Goal: Task Accomplishment & Management: Use online tool/utility

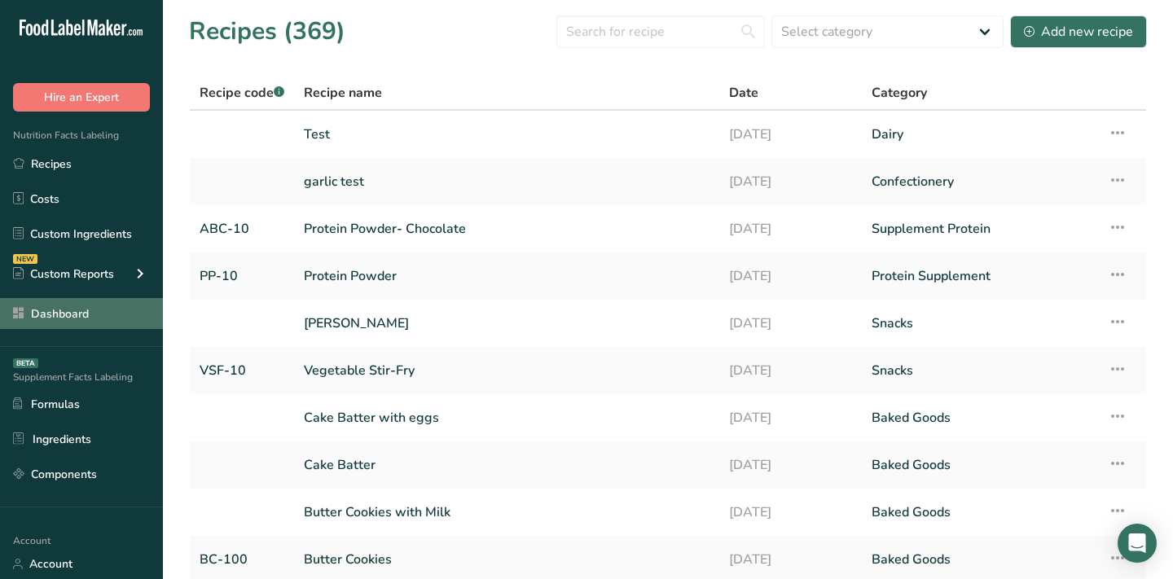
click at [79, 306] on link "Dashboard" at bounding box center [81, 313] width 163 height 31
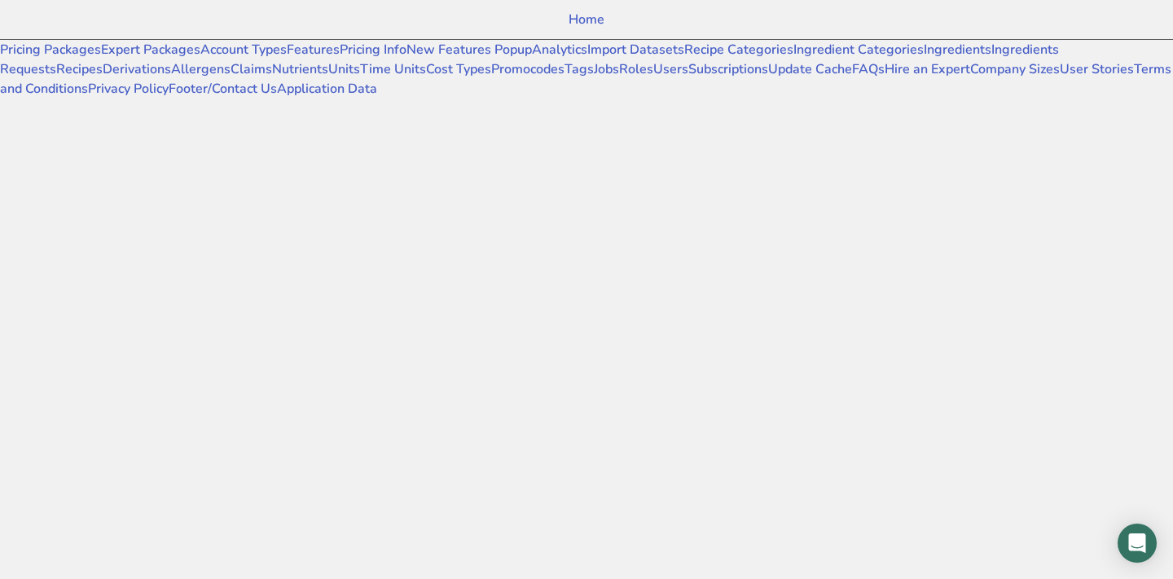
click at [79, 306] on div "Home Pricing Packages Expert Packages Account Types Features Pricing Info New F…" at bounding box center [586, 289] width 1173 height 579
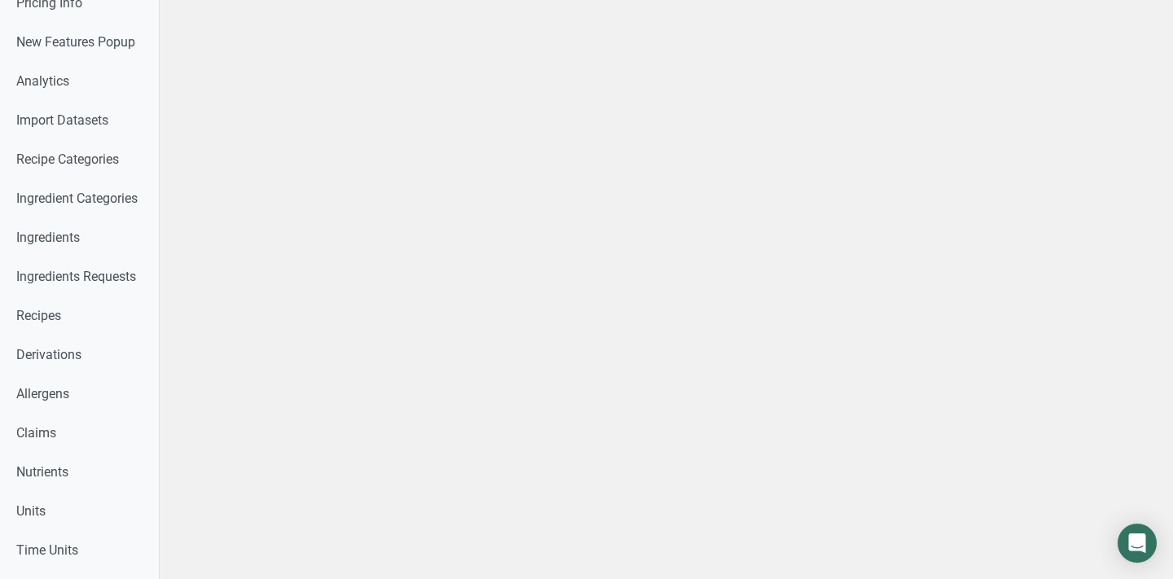
scroll to position [836, 0]
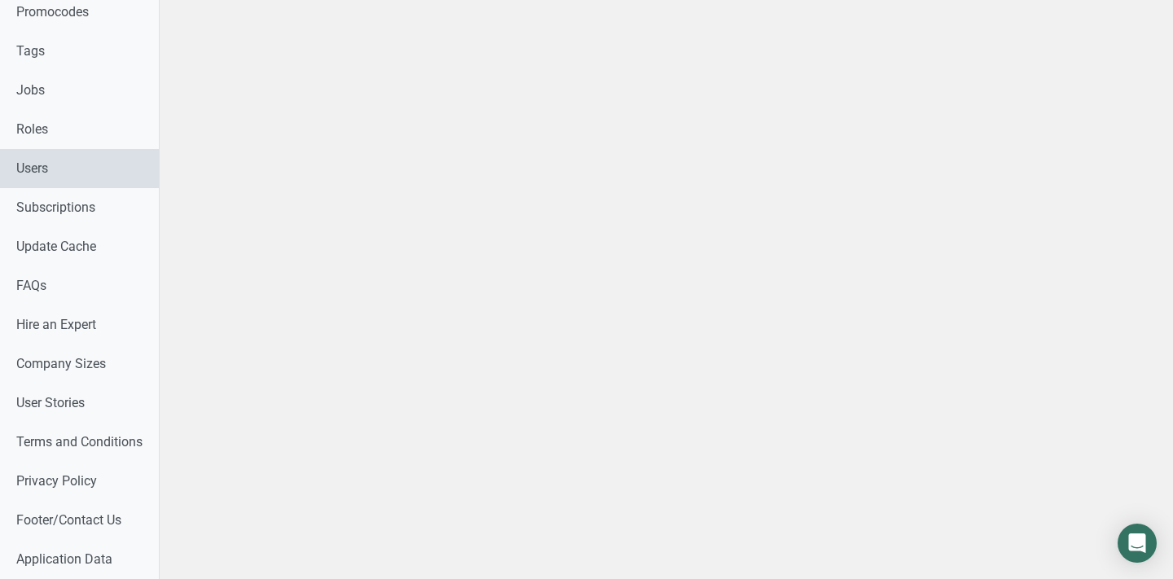
click at [46, 175] on link "Users" at bounding box center [79, 168] width 159 height 39
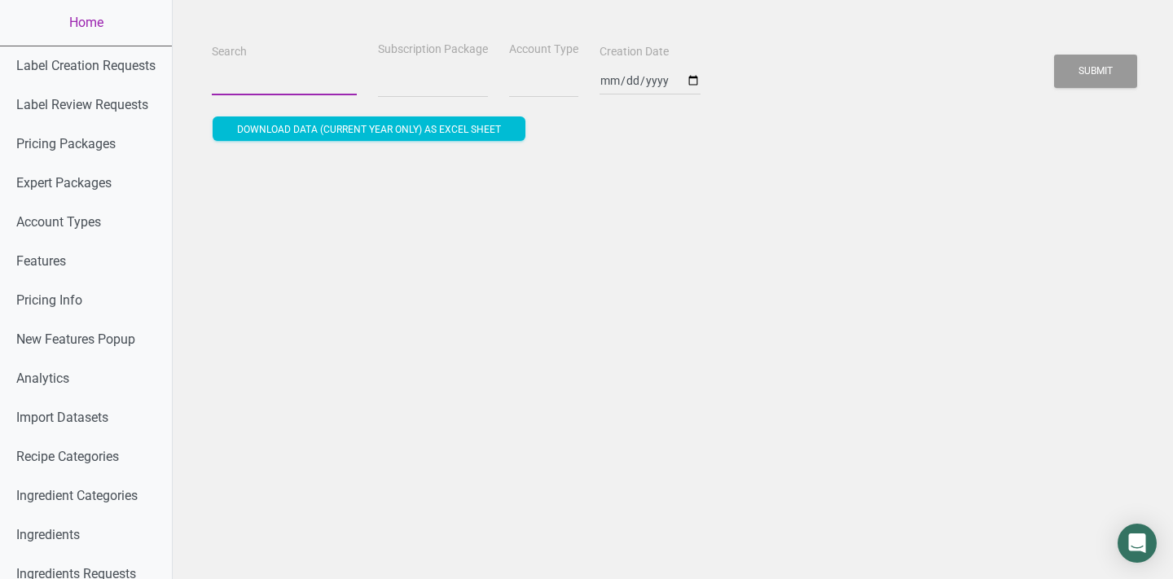
click at [265, 81] on input "Search" at bounding box center [284, 80] width 145 height 29
paste input "@[DOMAIN_NAME]"
type input "@[DOMAIN_NAME]"
select select
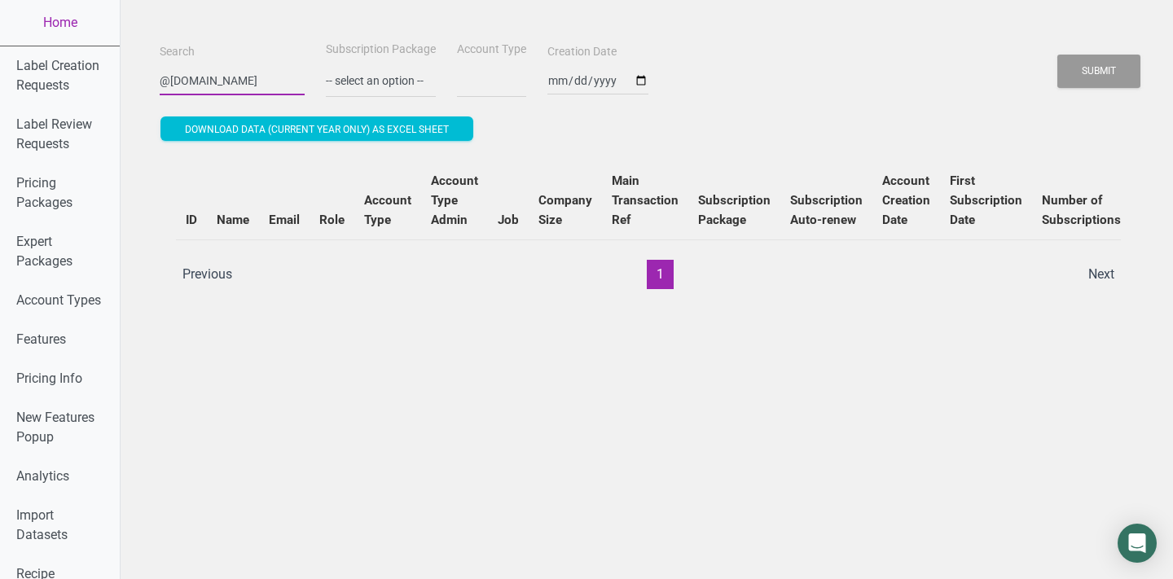
select select
type input "@[DOMAIN_NAME]"
click at [1057, 55] on button "Submit" at bounding box center [1098, 71] width 83 height 33
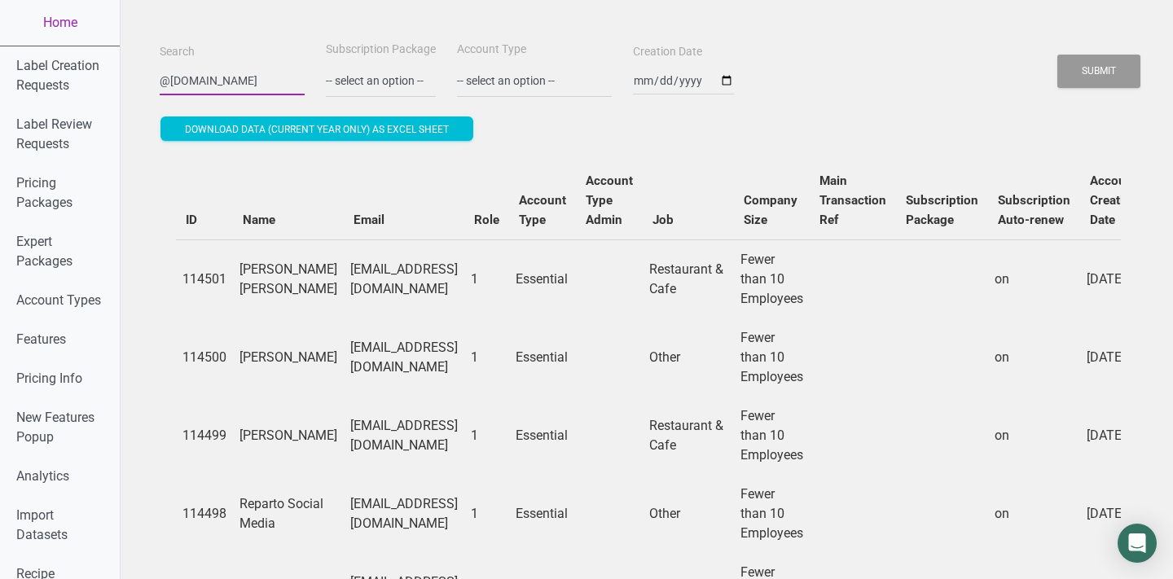
click at [1057, 55] on button "Submit" at bounding box center [1098, 71] width 83 height 33
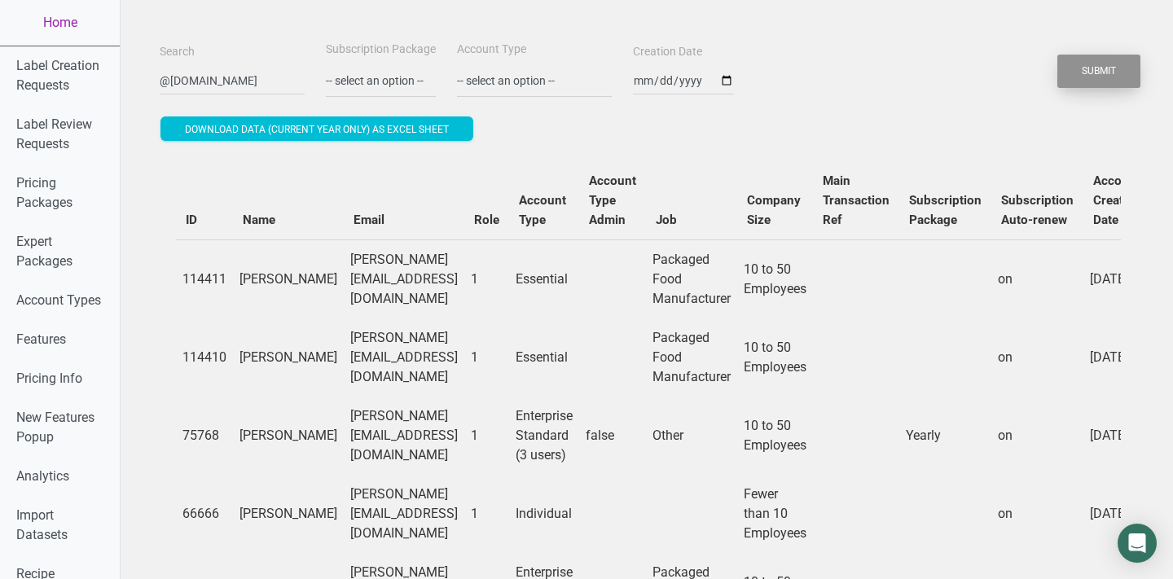
click at [1107, 75] on button "Submit" at bounding box center [1098, 71] width 83 height 33
click at [194, 73] on input "@[DOMAIN_NAME]" at bounding box center [232, 80] width 145 height 29
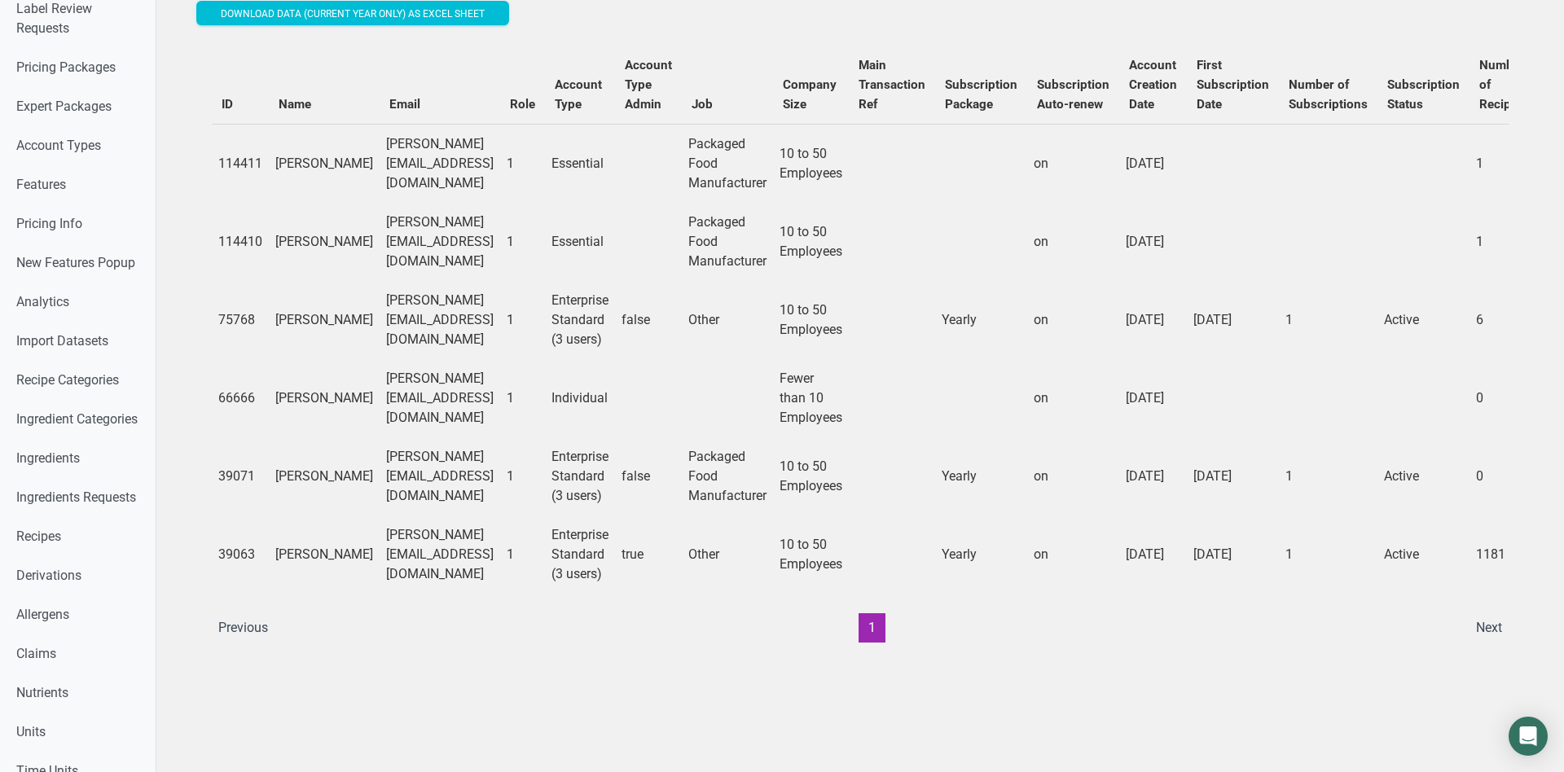
scroll to position [0, 325]
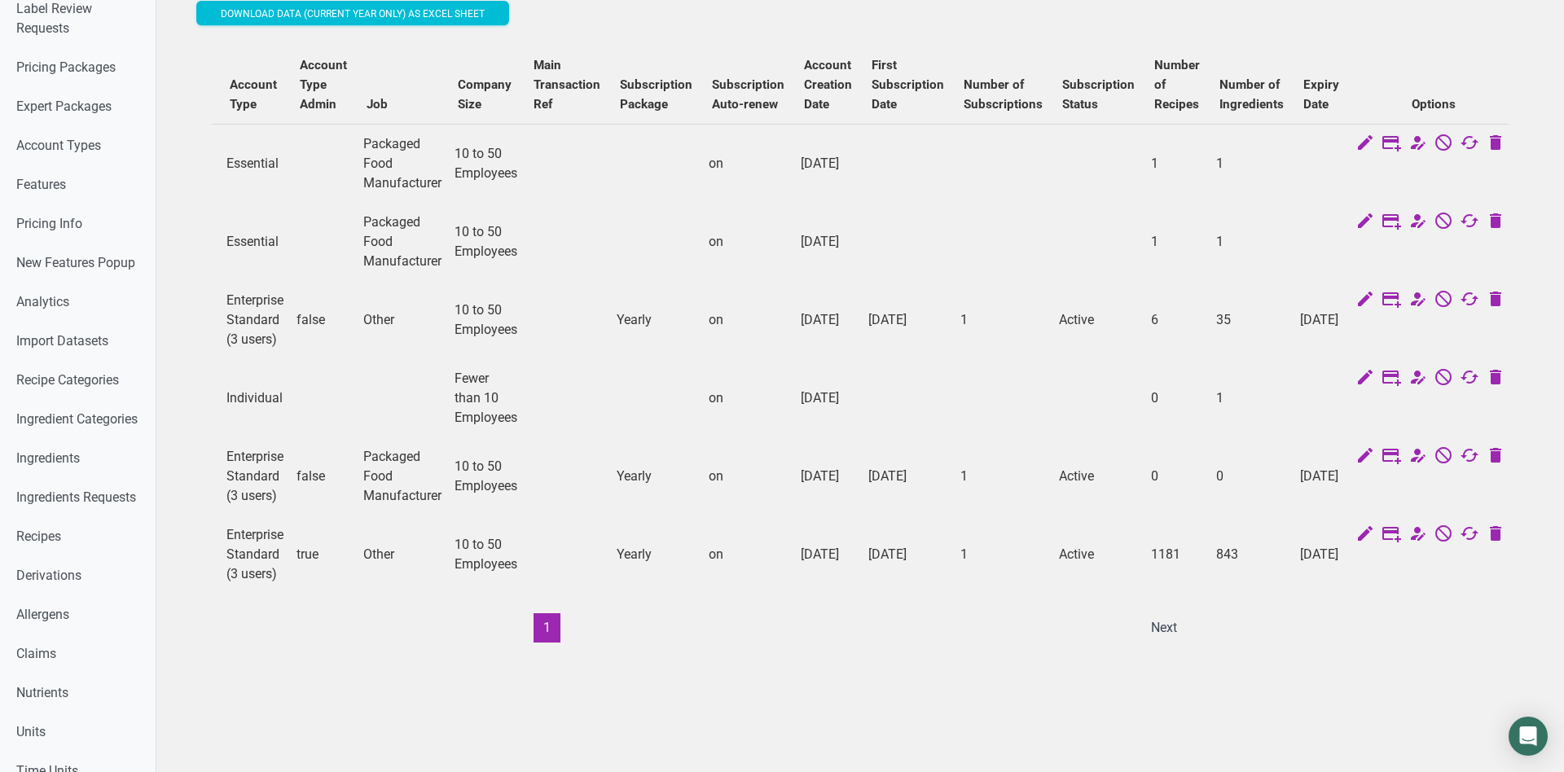
click at [1172, 569] on td "[DATE]" at bounding box center [1321, 555] width 55 height 78
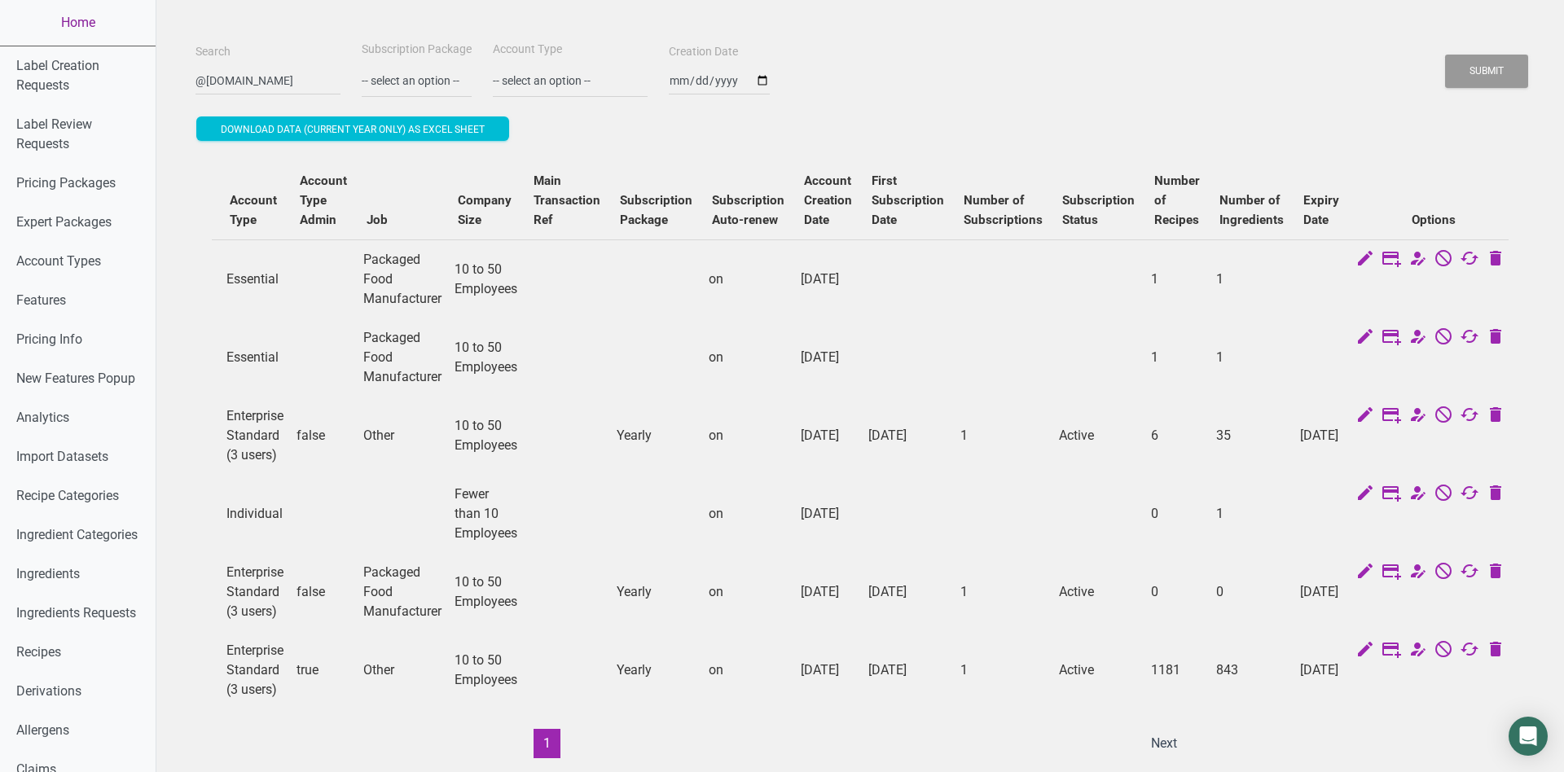
click at [87, 24] on link "Home" at bounding box center [78, 23] width 156 height 46
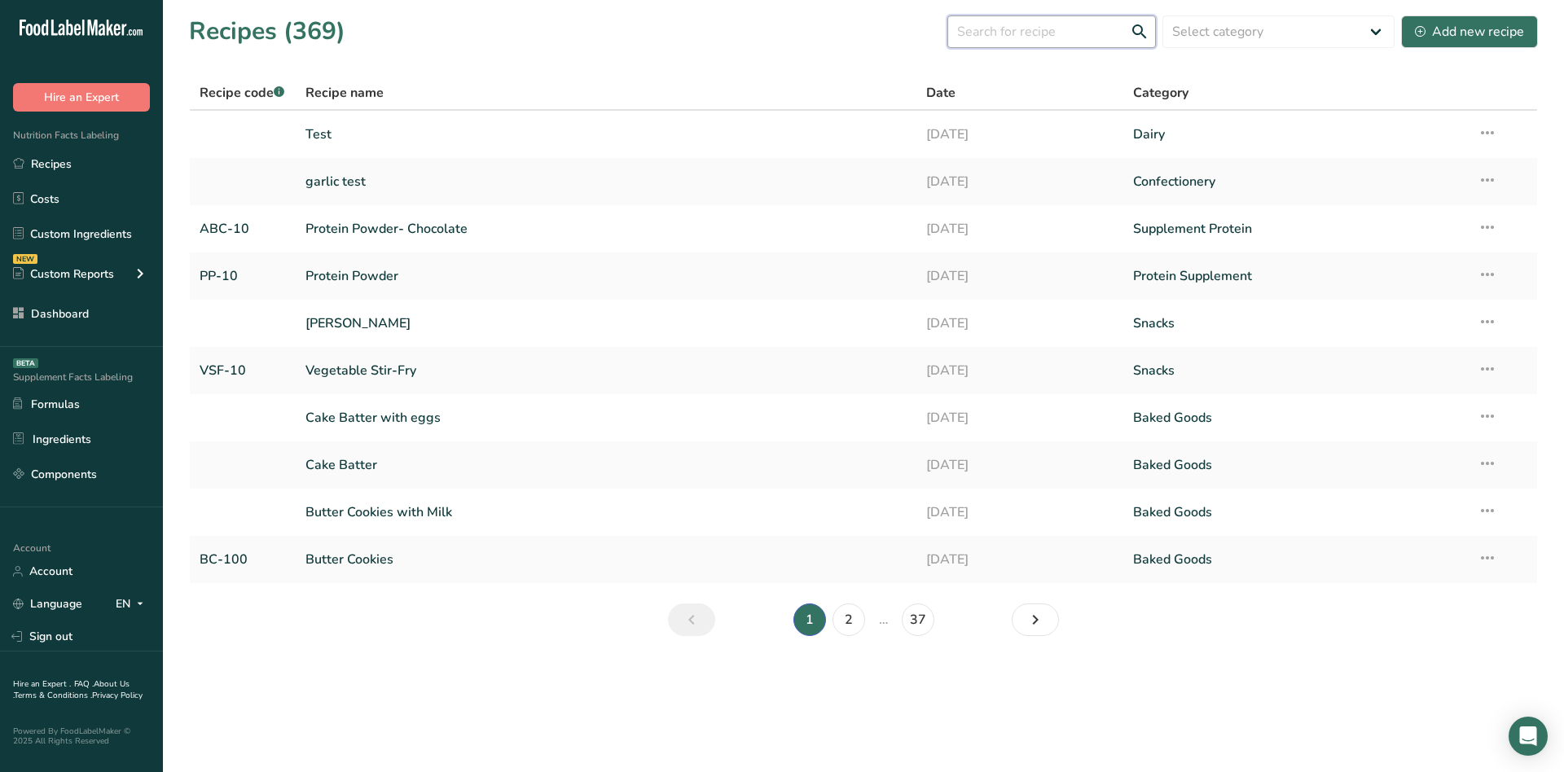
click at [1078, 19] on input "text" at bounding box center [1051, 31] width 209 height 33
type input "pasta"
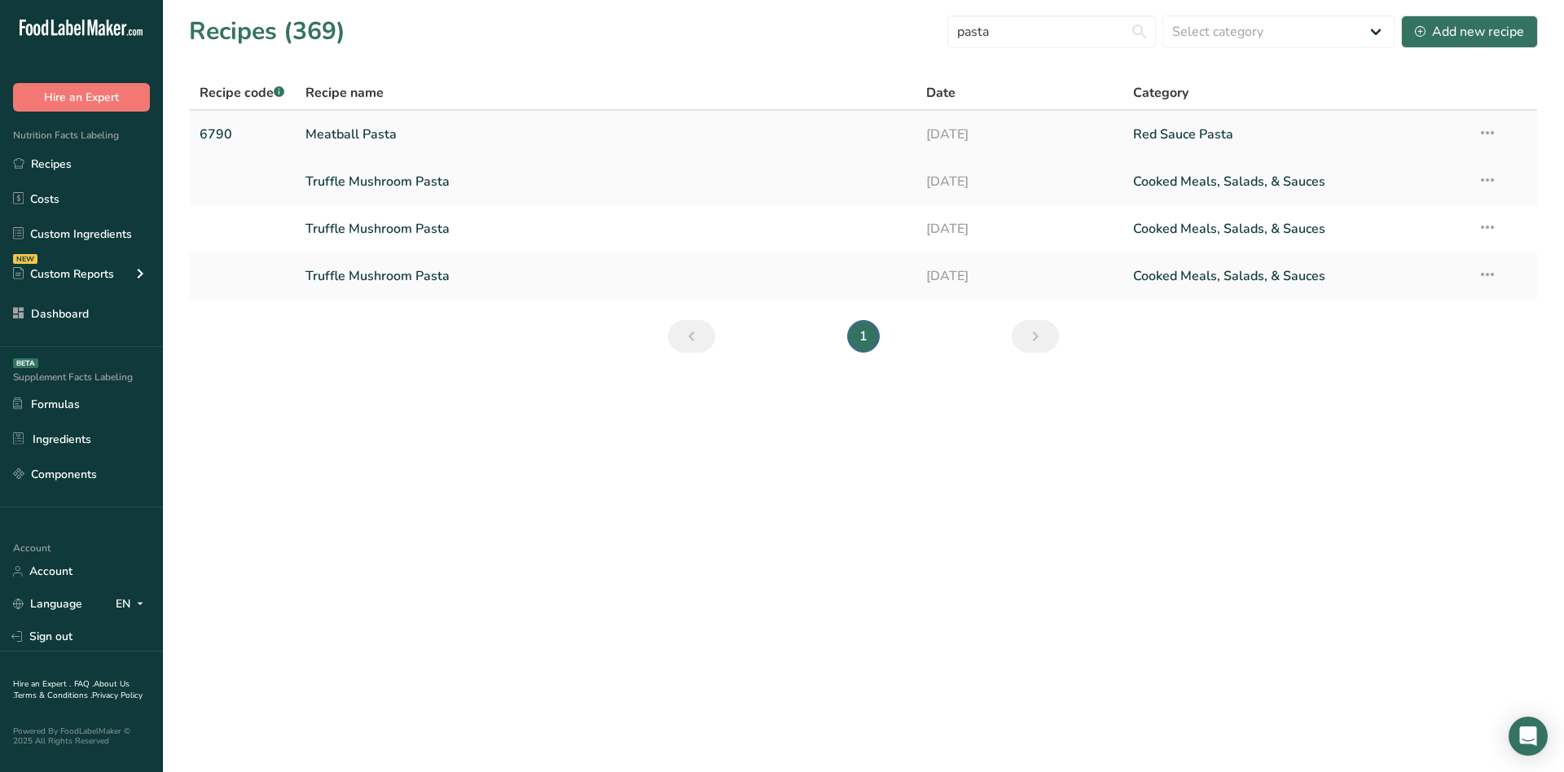
click at [388, 124] on link "Meatball Pasta" at bounding box center [605, 134] width 601 height 34
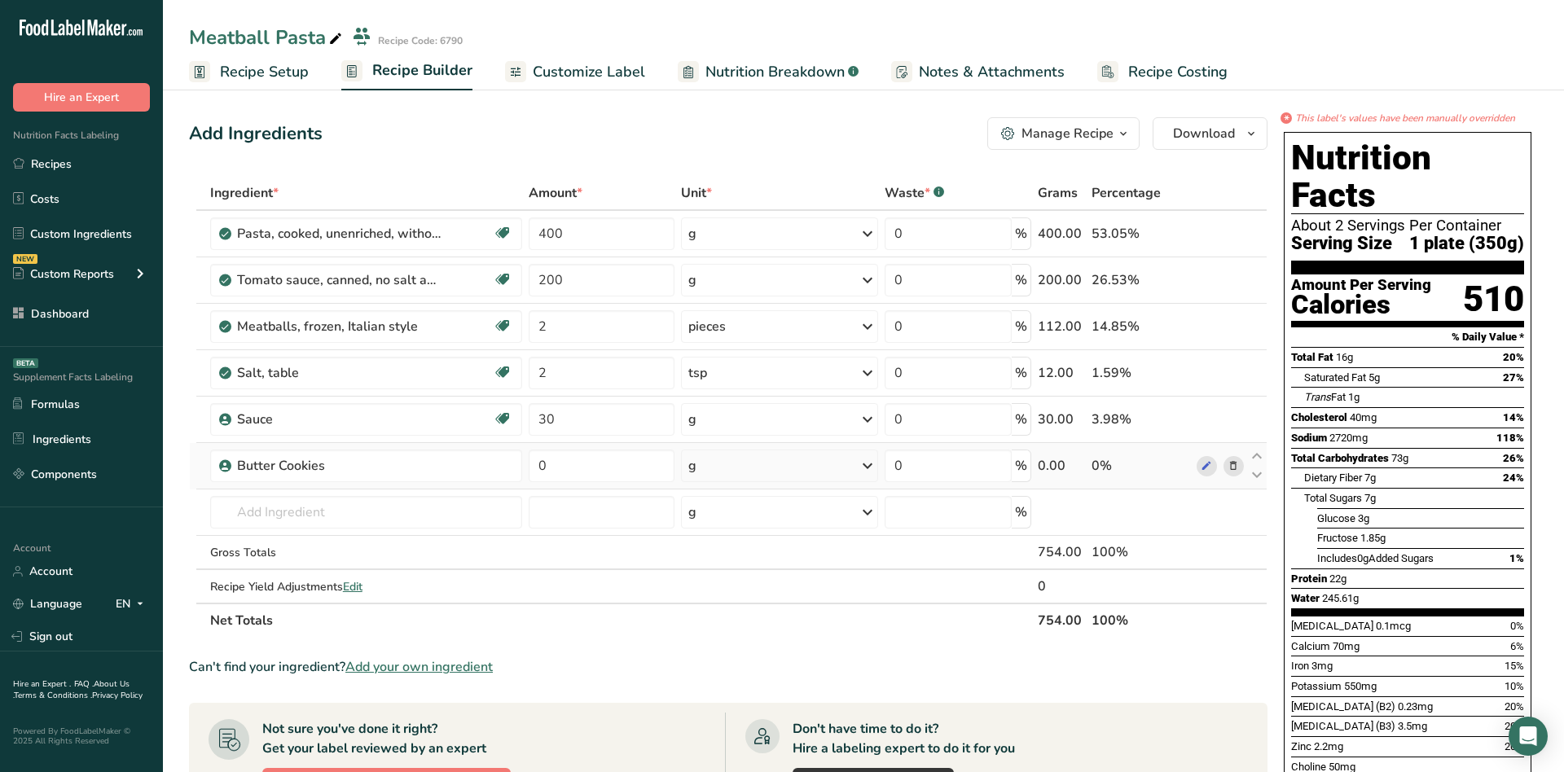
click at [1172, 459] on icon at bounding box center [1233, 466] width 11 height 17
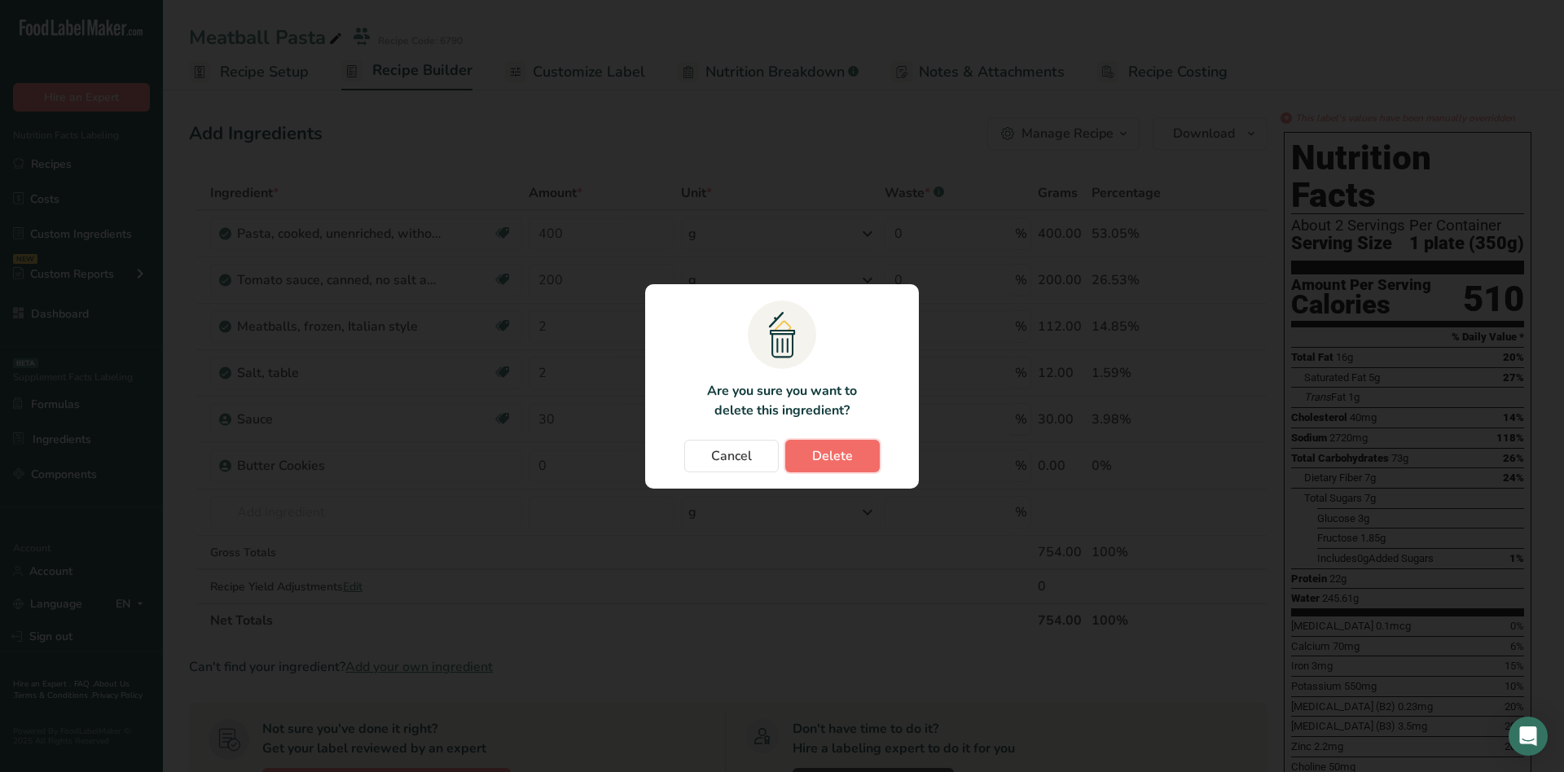
click at [821, 446] on span "Delete" at bounding box center [832, 456] width 41 height 20
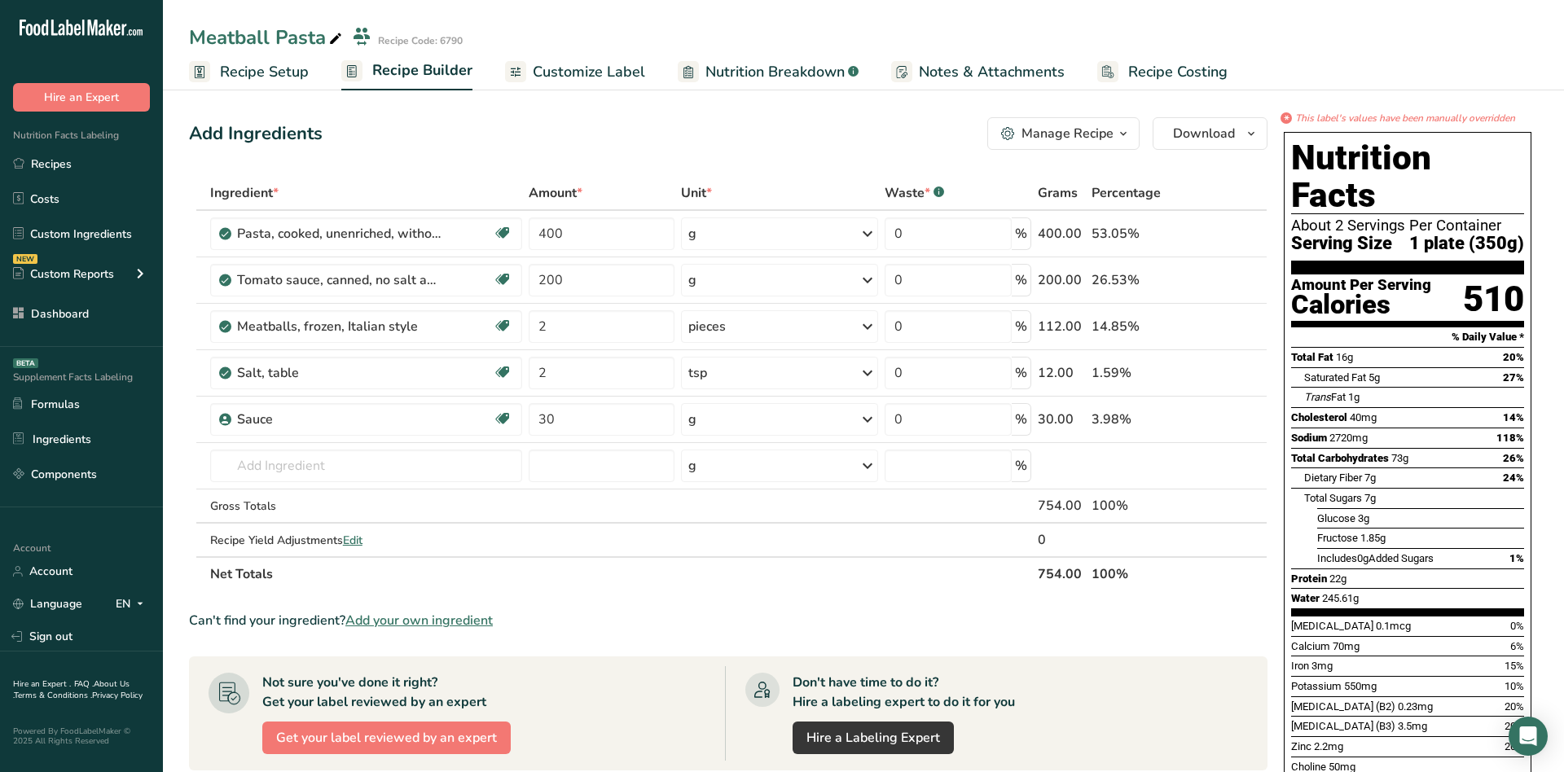
click at [249, 42] on div "Meatball Pasta" at bounding box center [267, 37] width 156 height 29
click at [249, 55] on ul "Recipe Setup Recipe Builder Customize Label Nutrition Breakdown .a-a{fill:#3473…" at bounding box center [863, 74] width 1401 height 38
click at [254, 61] on span "Recipe Setup" at bounding box center [264, 72] width 89 height 22
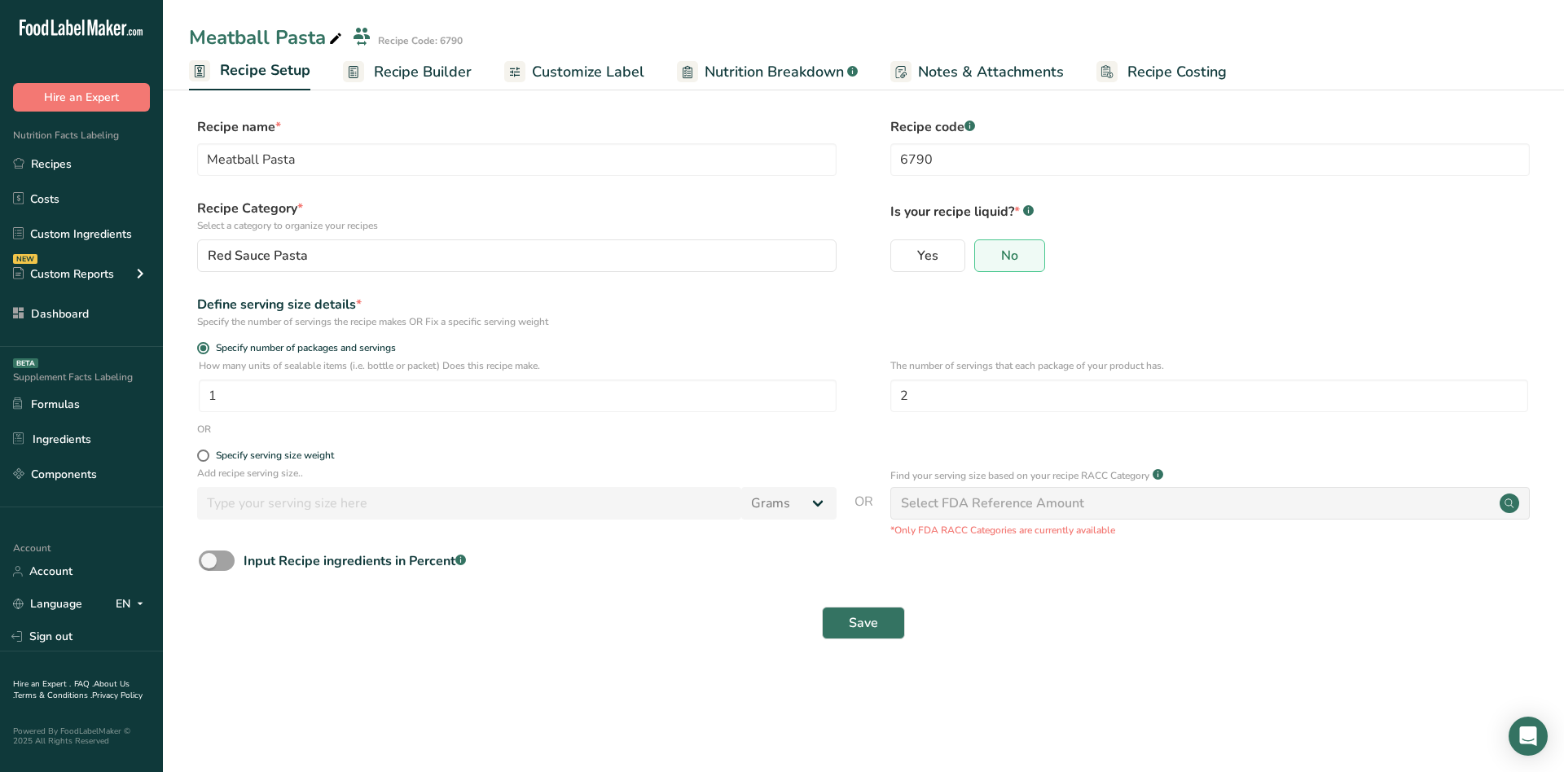
click at [422, 80] on span "Recipe Builder" at bounding box center [423, 72] width 98 height 22
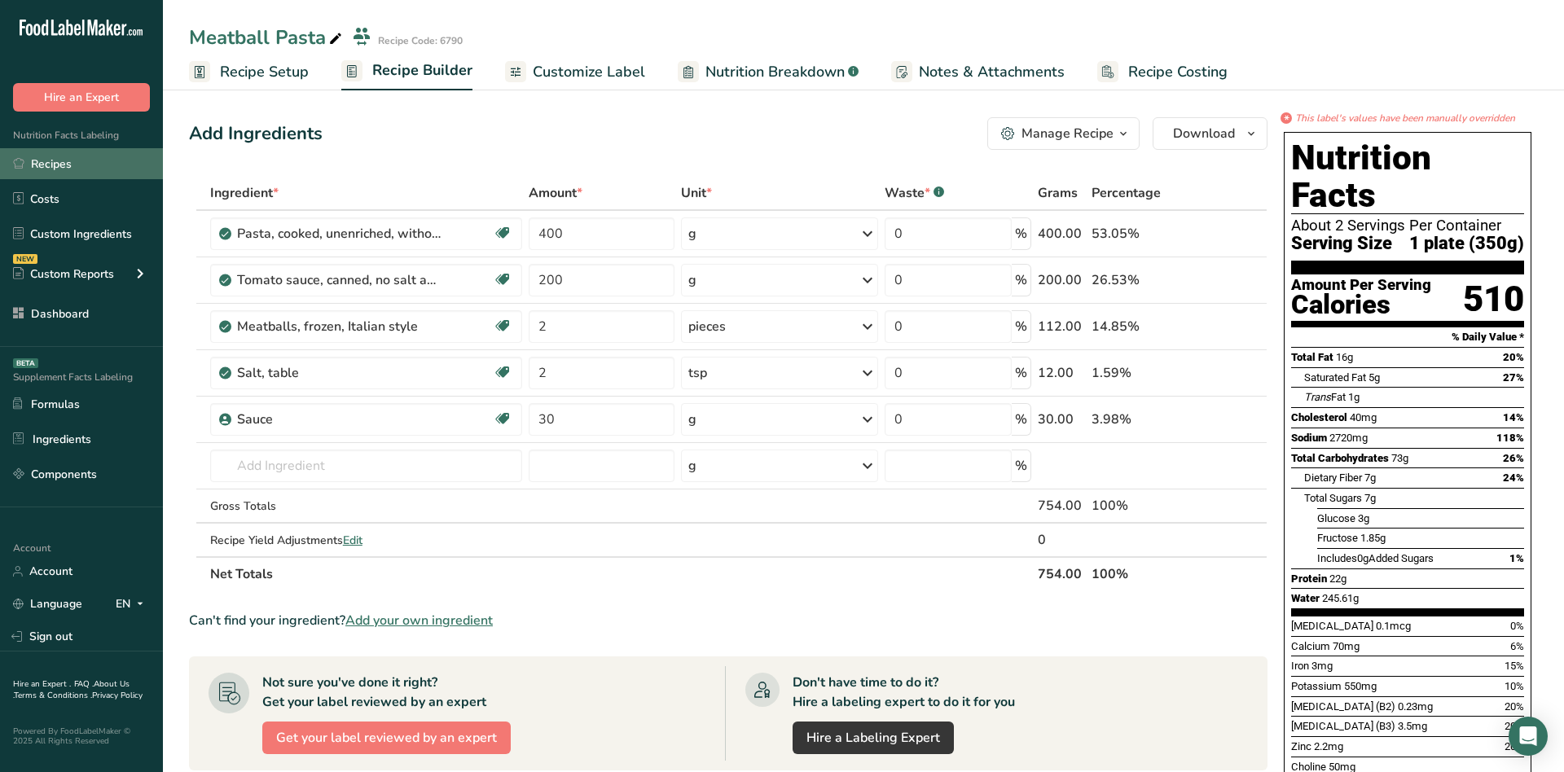
click at [62, 161] on link "Recipes" at bounding box center [81, 163] width 163 height 31
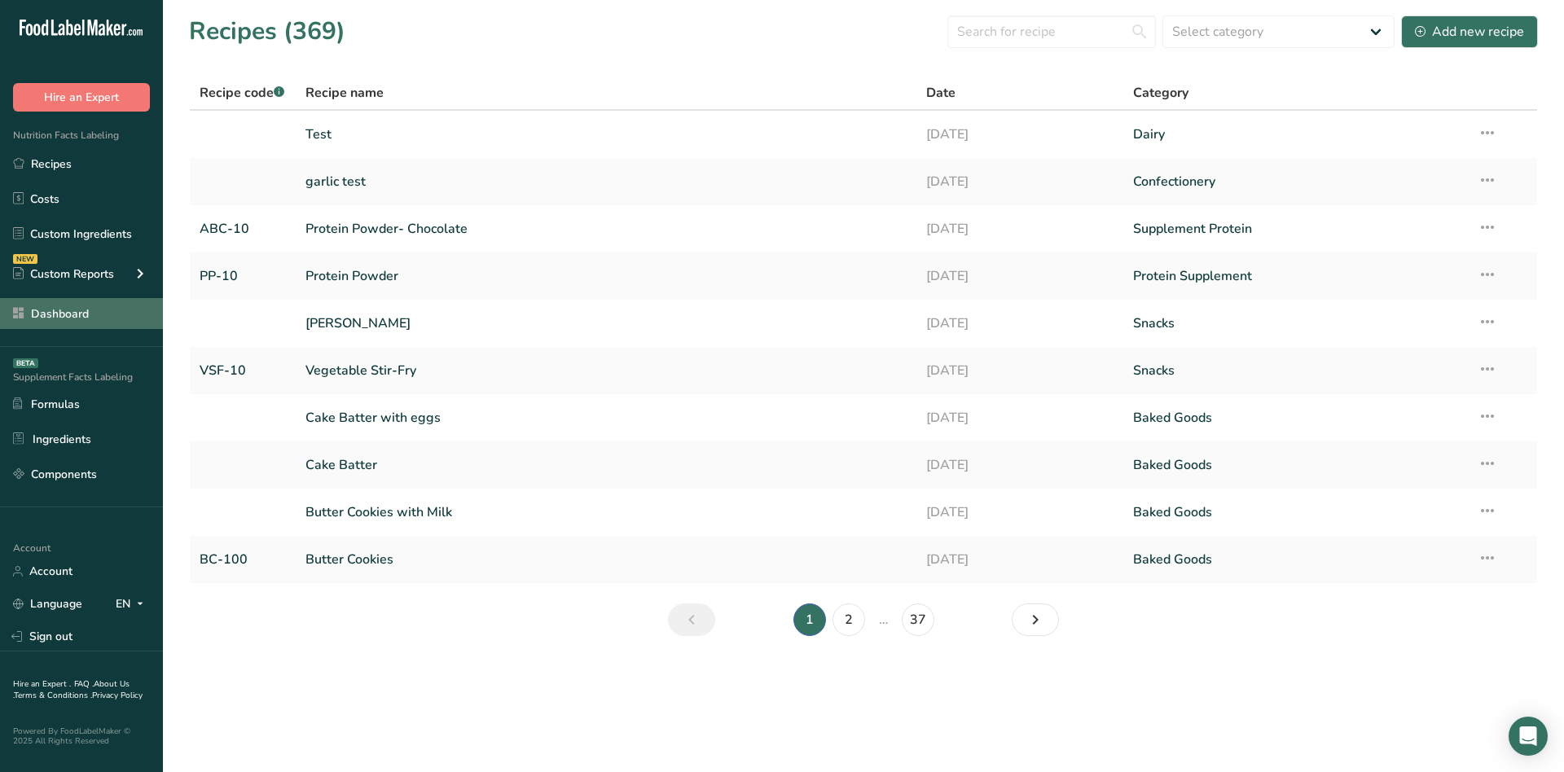
click at [86, 314] on link "Dashboard" at bounding box center [81, 313] width 163 height 31
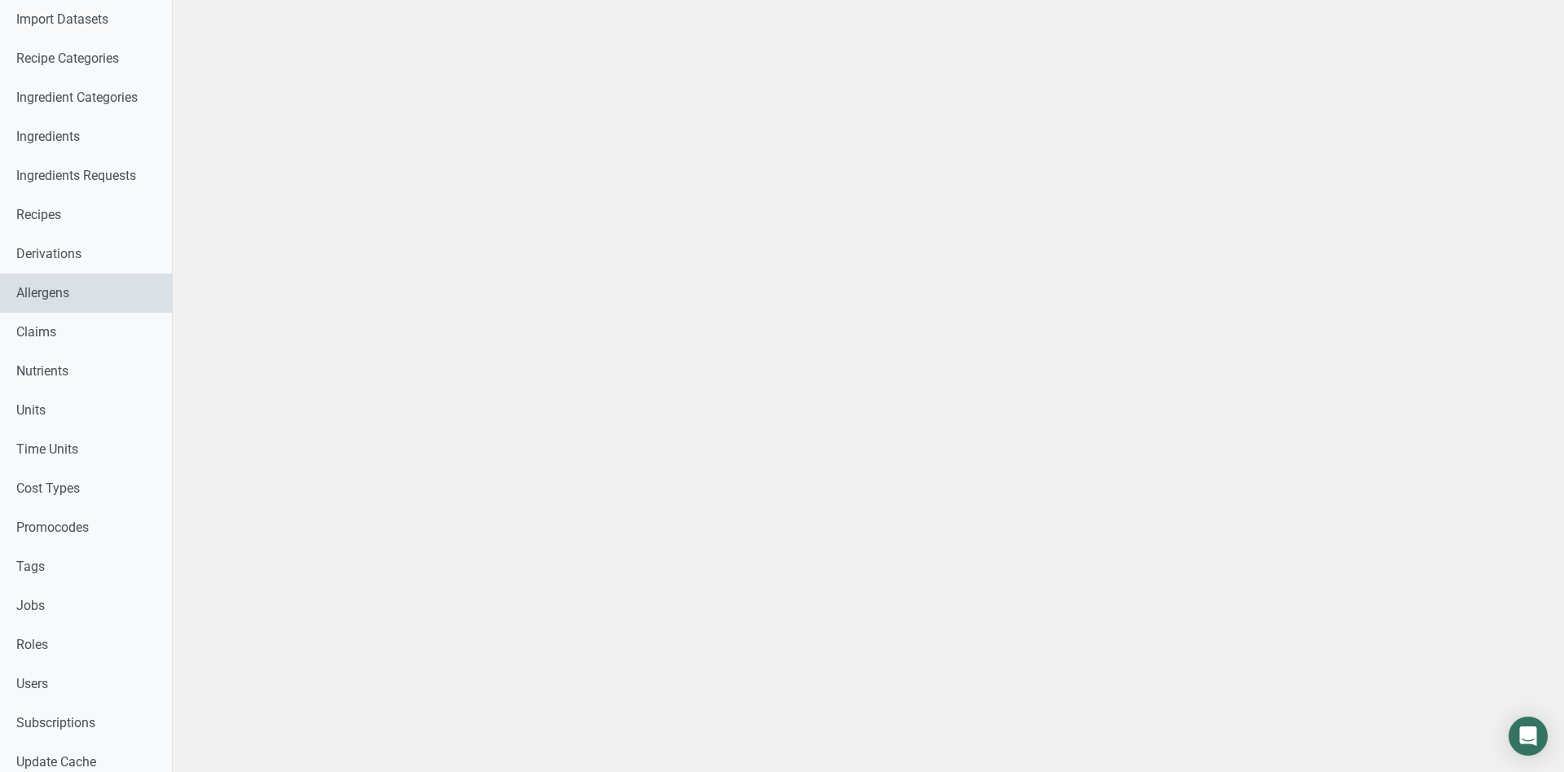
scroll to position [405, 0]
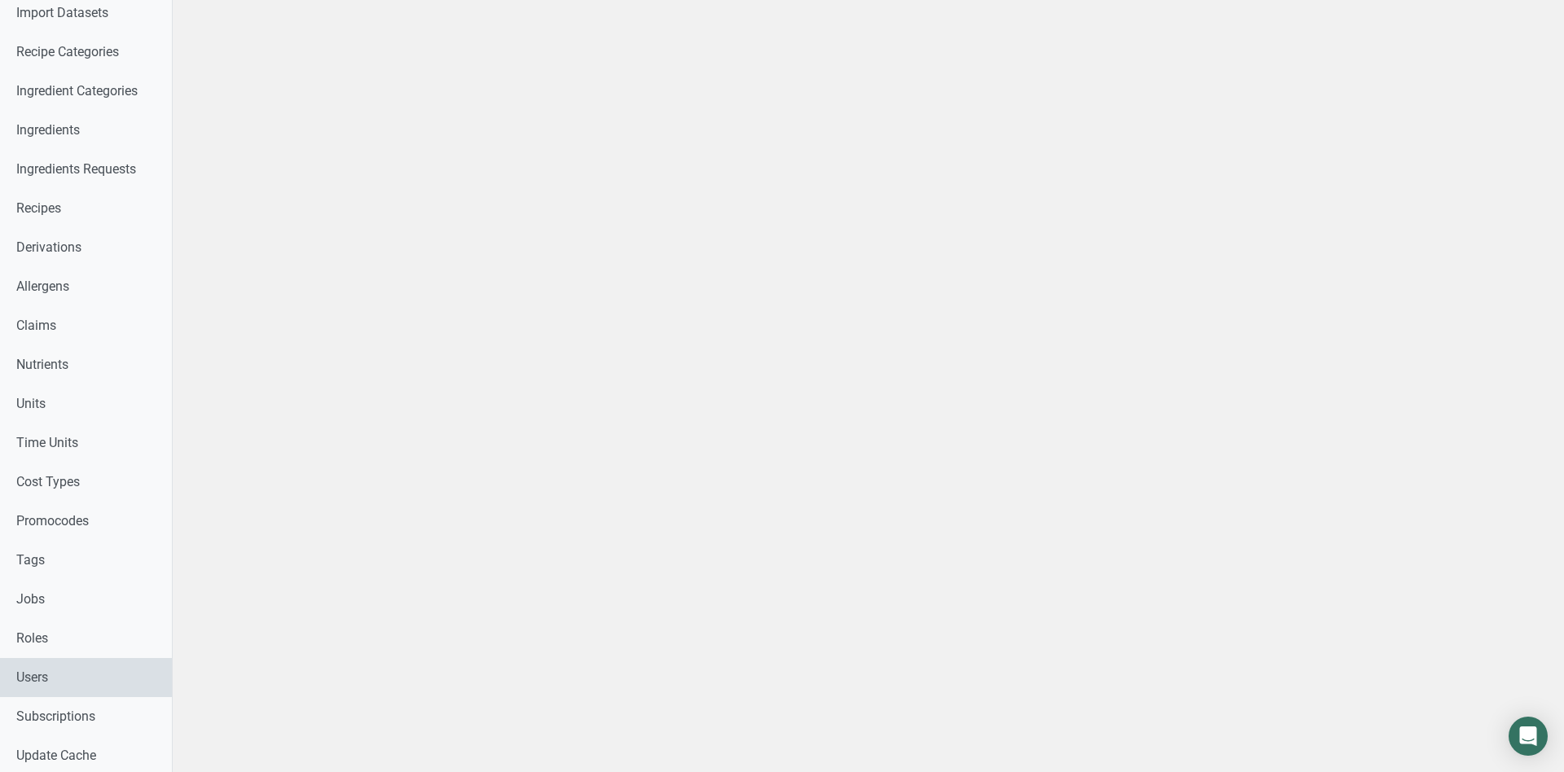
click at [74, 578] on link "Users" at bounding box center [86, 677] width 172 height 39
select select
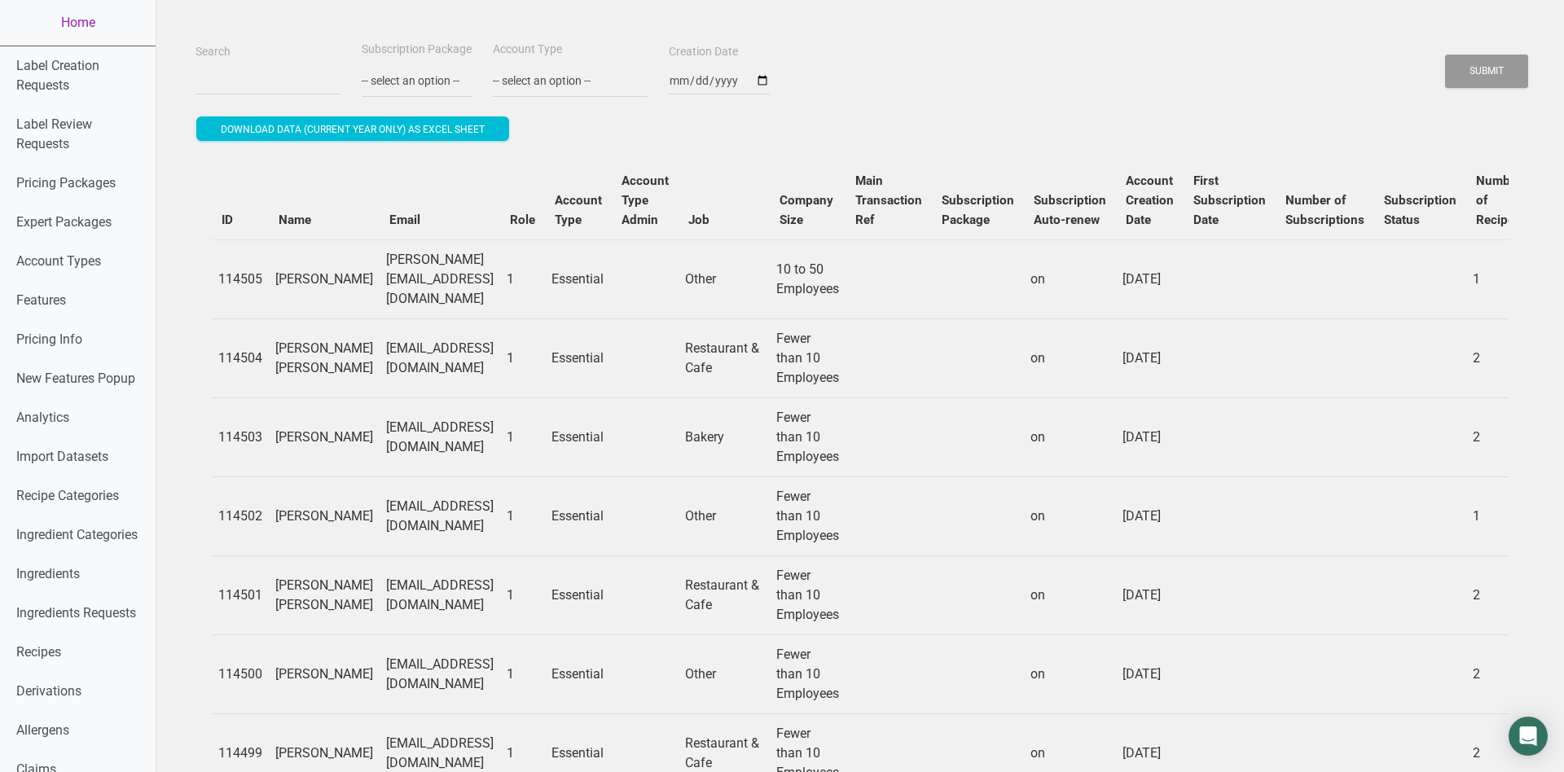
click at [244, 65] on div "Search" at bounding box center [267, 69] width 153 height 55
click at [246, 73] on input "Search" at bounding box center [267, 80] width 145 height 29
paste input "[EMAIL_ADDRESS][DOMAIN_NAME]"
click at [1172, 83] on button "Submit" at bounding box center [1486, 71] width 83 height 33
click at [1172, 84] on button "Submit" at bounding box center [1486, 71] width 83 height 33
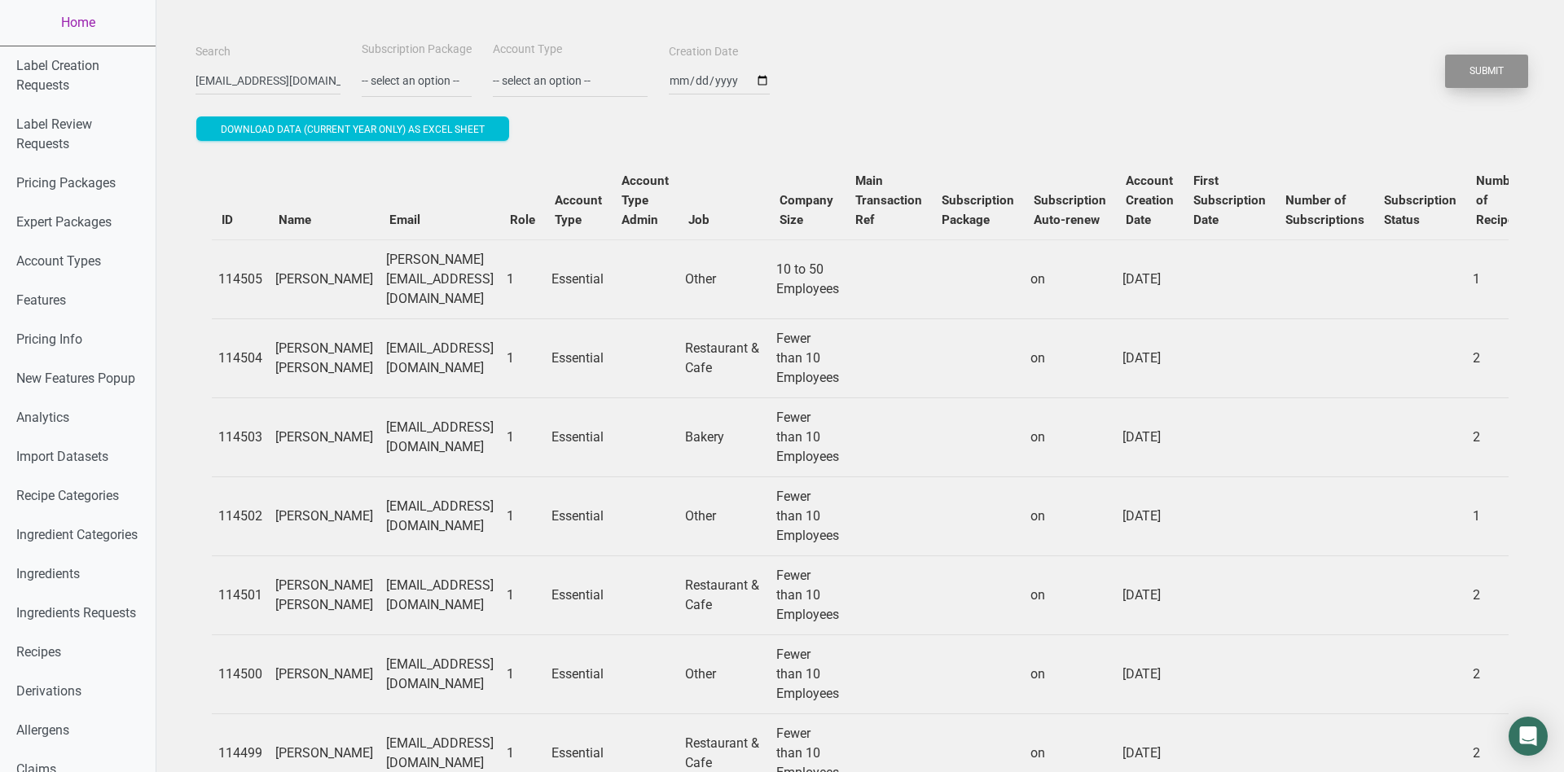
click at [1172, 84] on button "Submit" at bounding box center [1486, 71] width 83 height 33
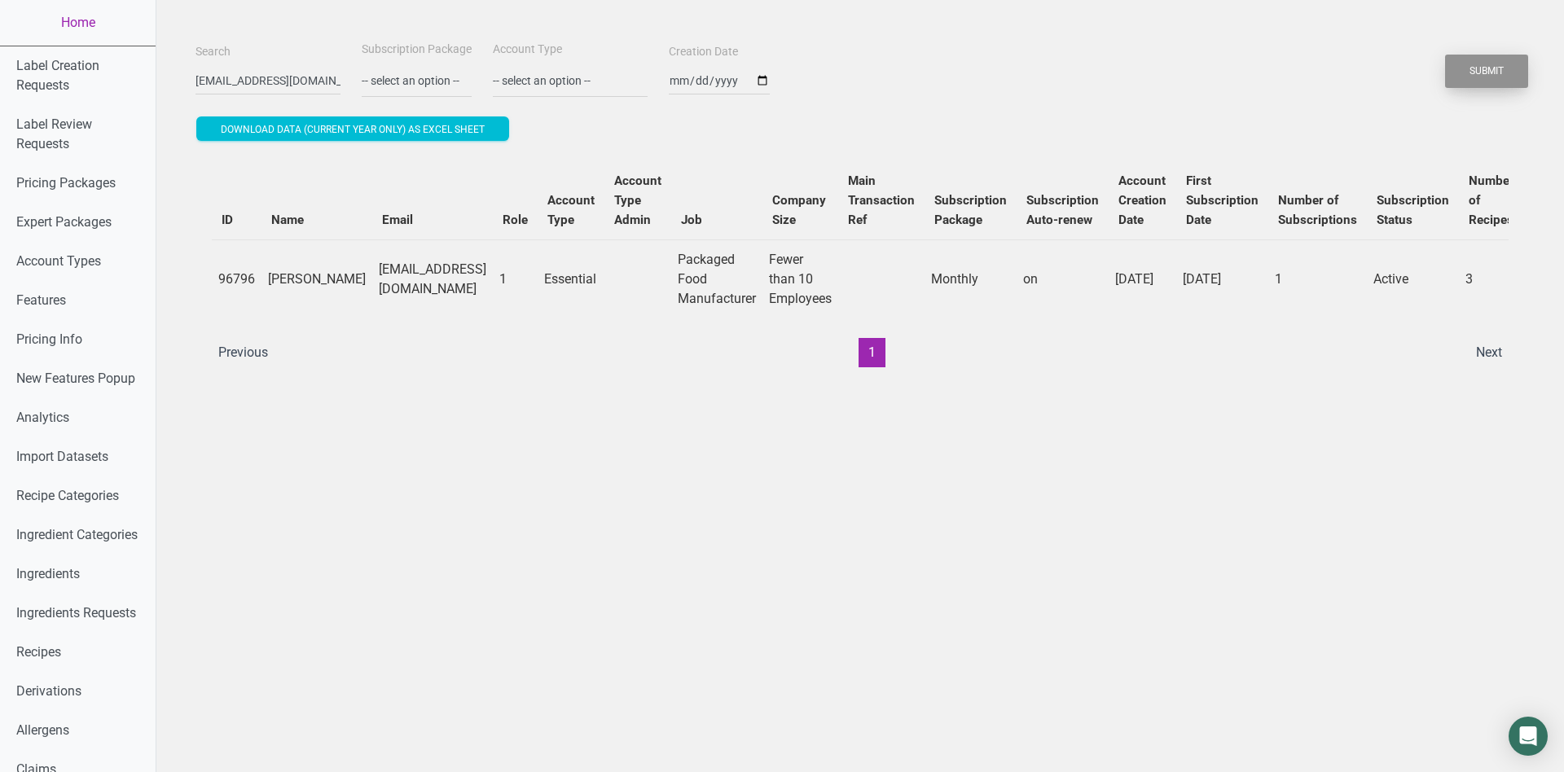
click at [1172, 77] on button "Submit" at bounding box center [1486, 71] width 83 height 33
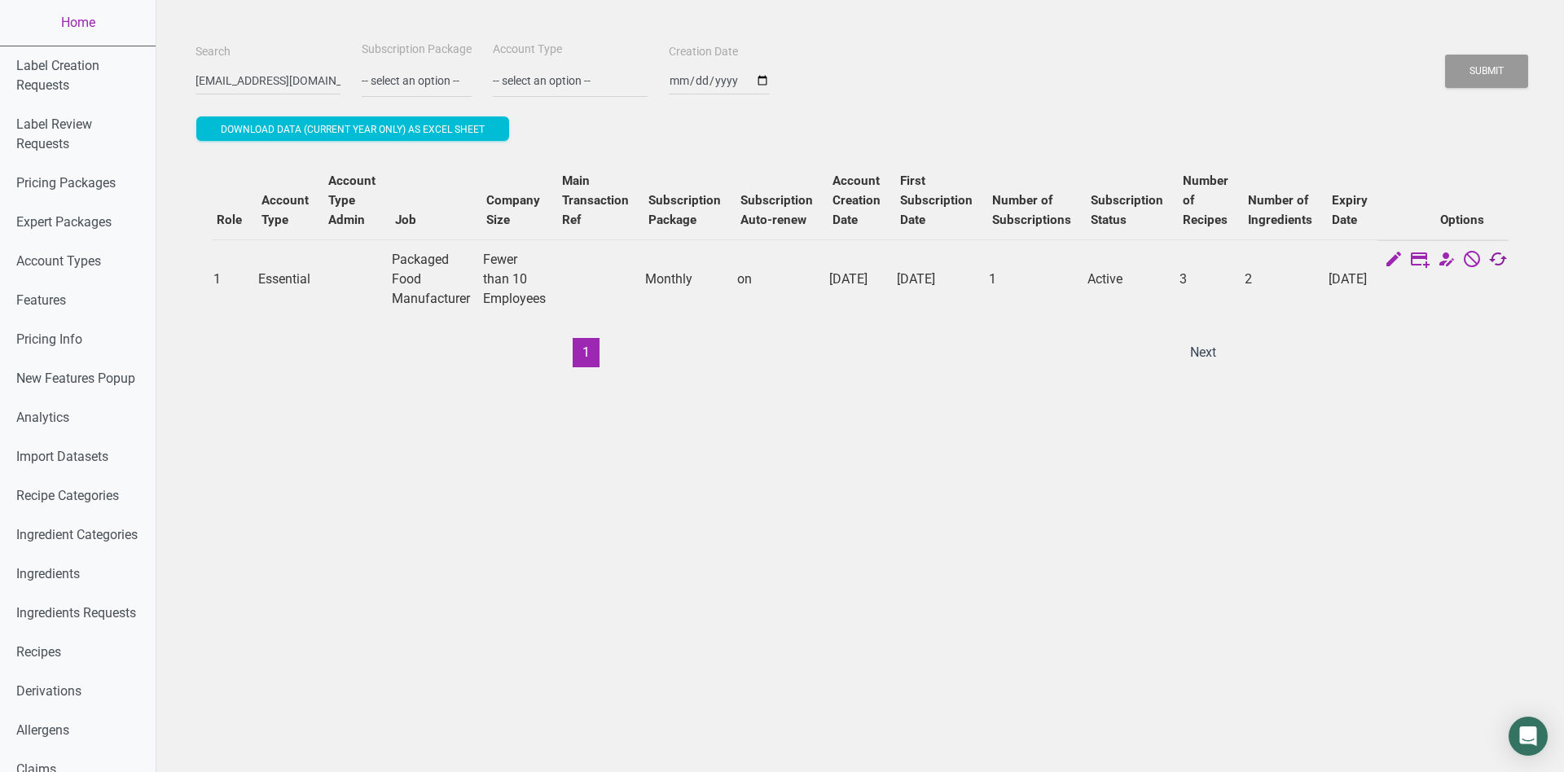
click at [1172, 260] on icon at bounding box center [1498, 260] width 20 height 23
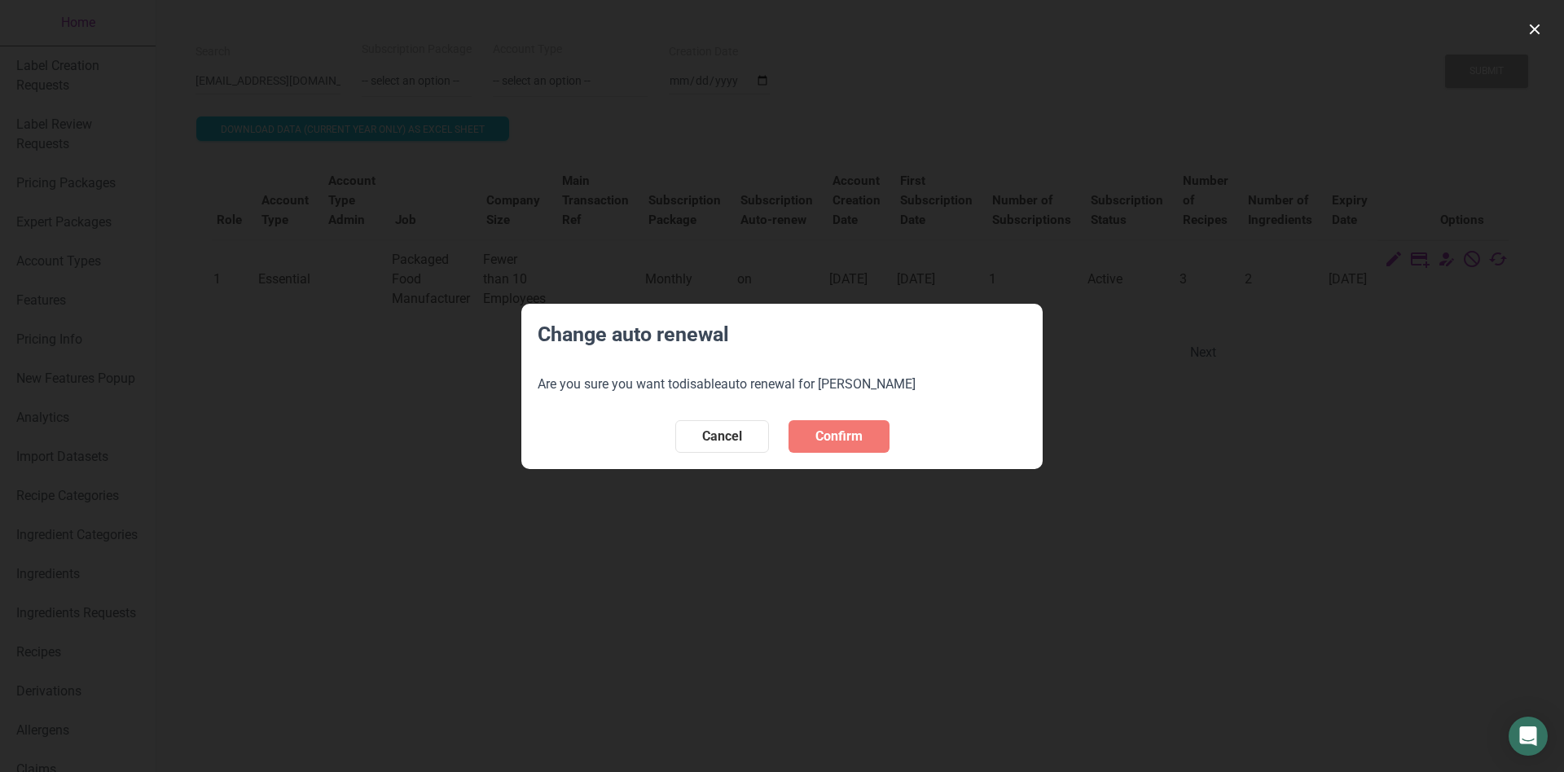
click at [745, 292] on div at bounding box center [782, 386] width 1564 height 772
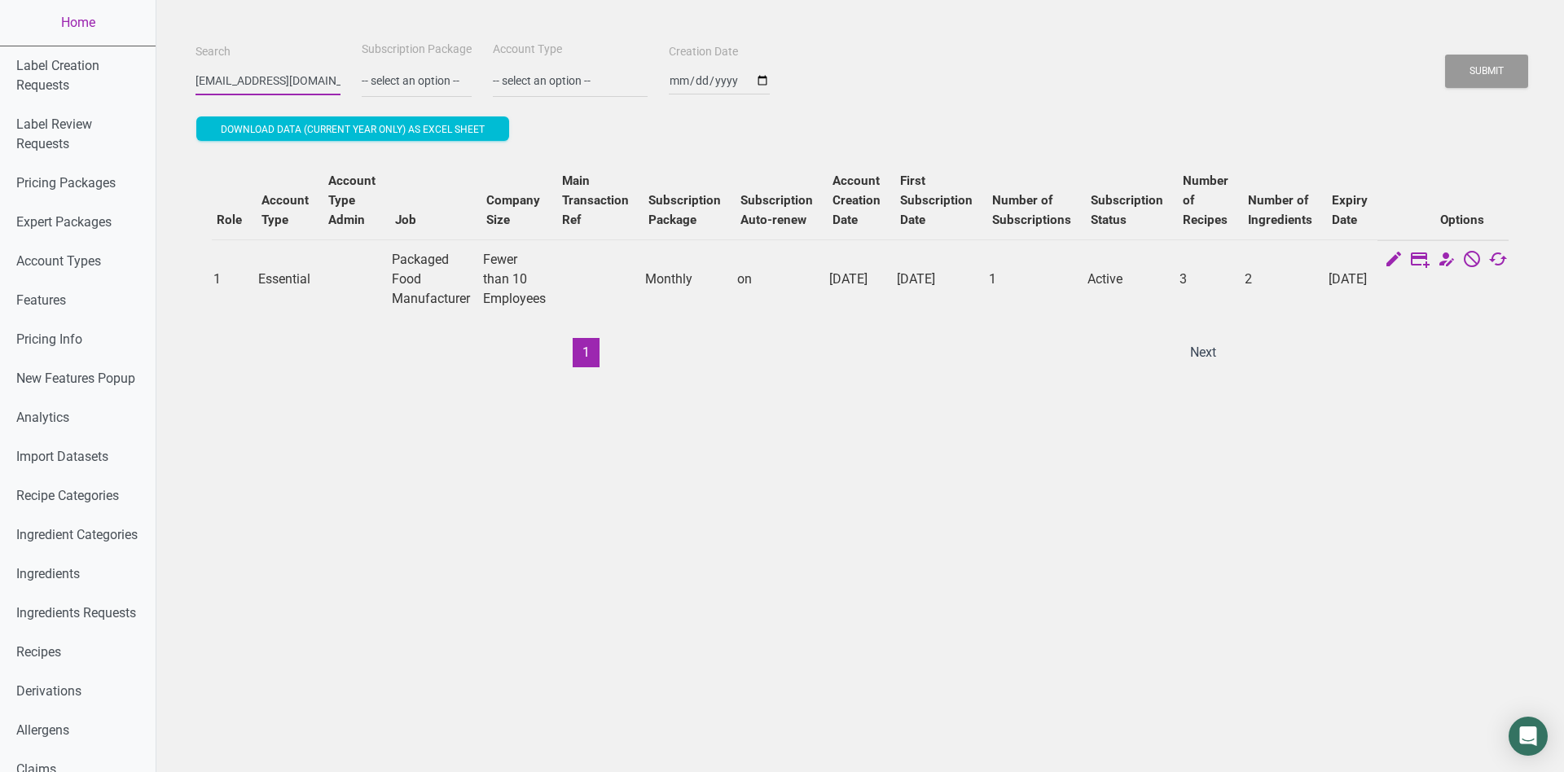
click at [253, 87] on input "[EMAIL_ADDRESS][DOMAIN_NAME]" at bounding box center [267, 80] width 145 height 29
paste input "[EMAIL_ADDRESS][DOMAIN_NAME]"
type input "[EMAIL_ADDRESS][DOMAIN_NAME]"
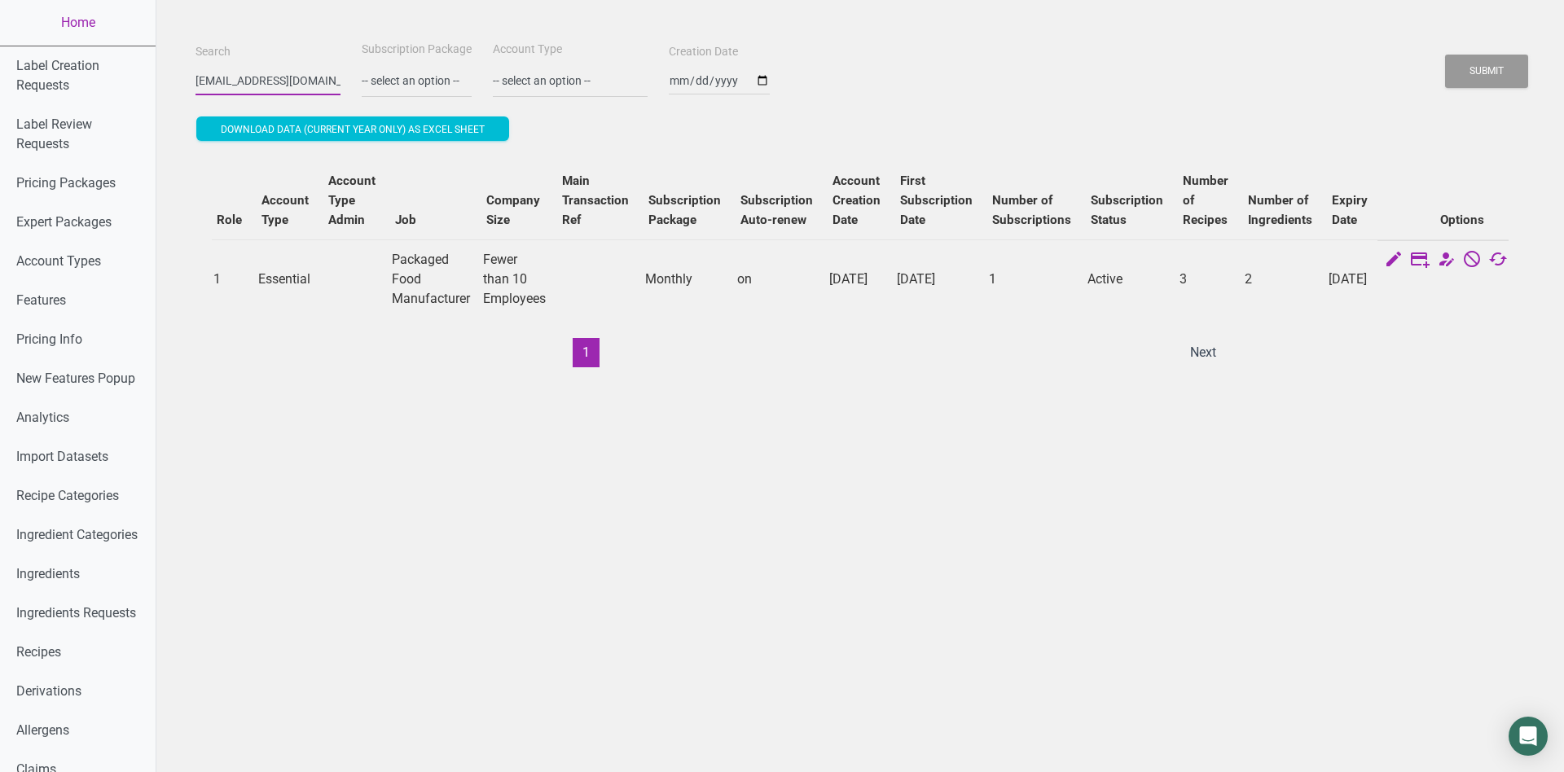
click at [1172, 55] on button "Submit" at bounding box center [1486, 71] width 83 height 33
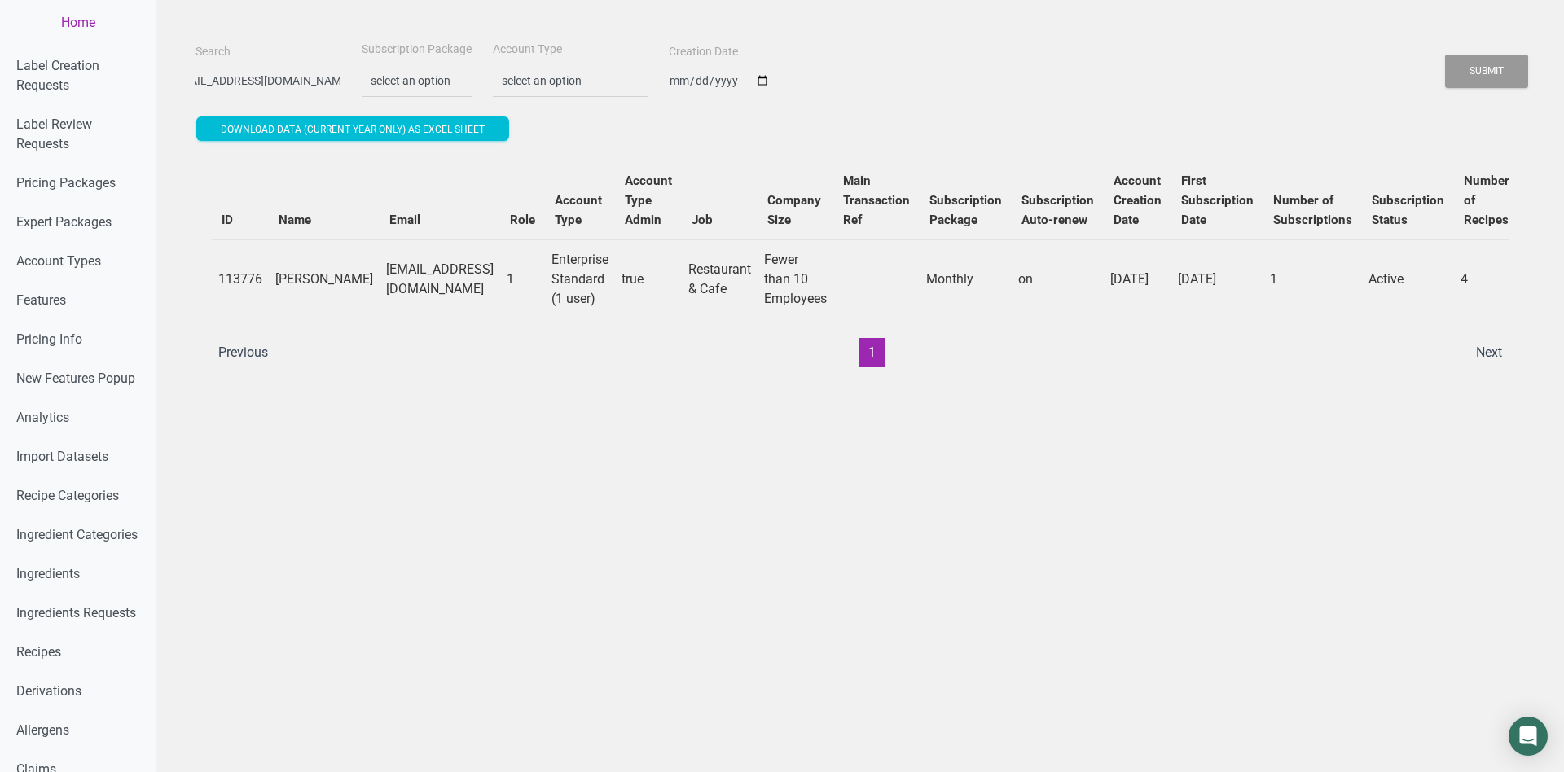
scroll to position [0, 0]
drag, startPoint x: 271, startPoint y: 257, endPoint x: 307, endPoint y: 284, distance: 45.3
click at [307, 284] on td "[PERSON_NAME]" at bounding box center [324, 278] width 111 height 79
copy td "[PERSON_NAME]"
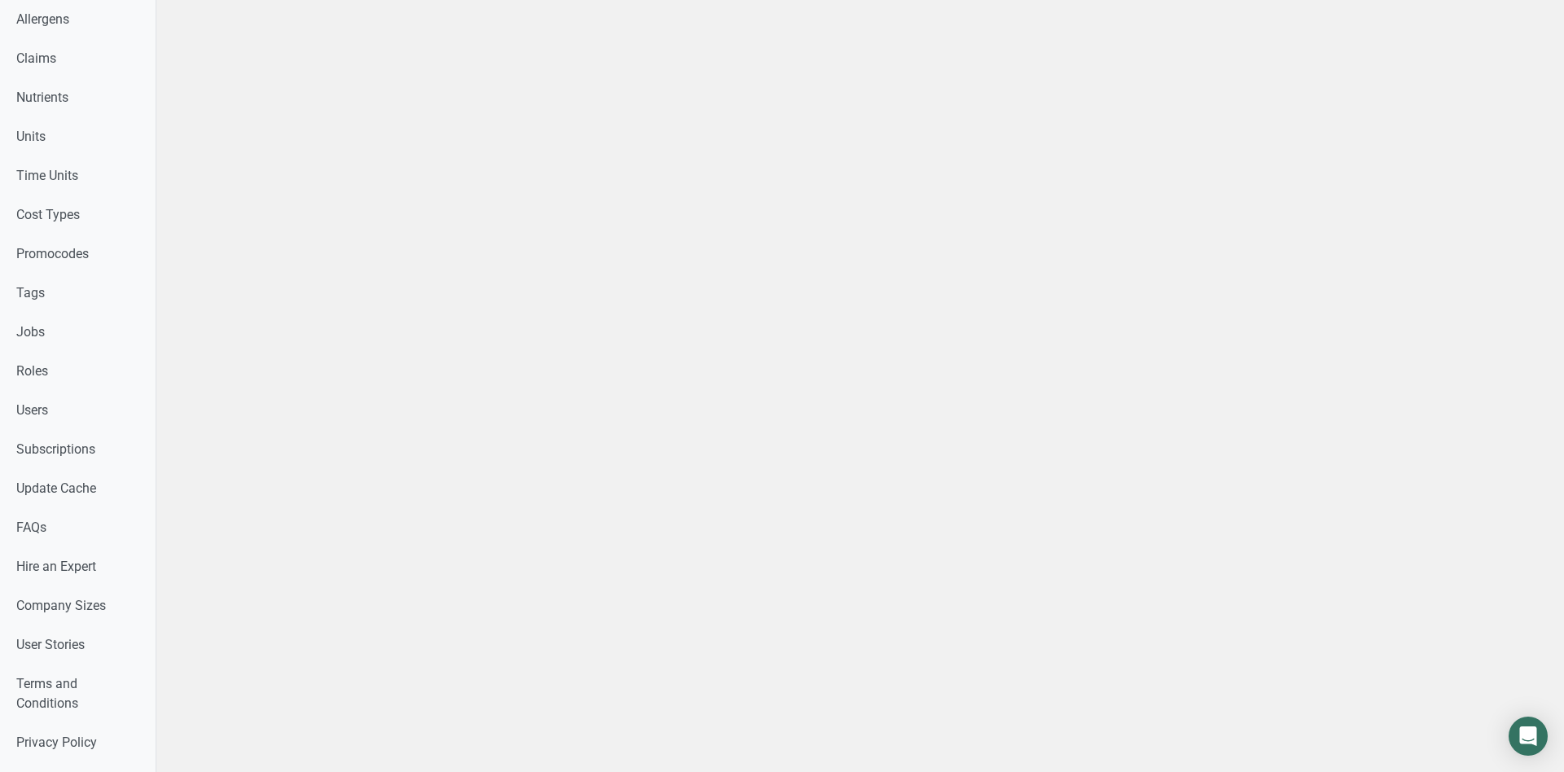
scroll to position [798, 0]
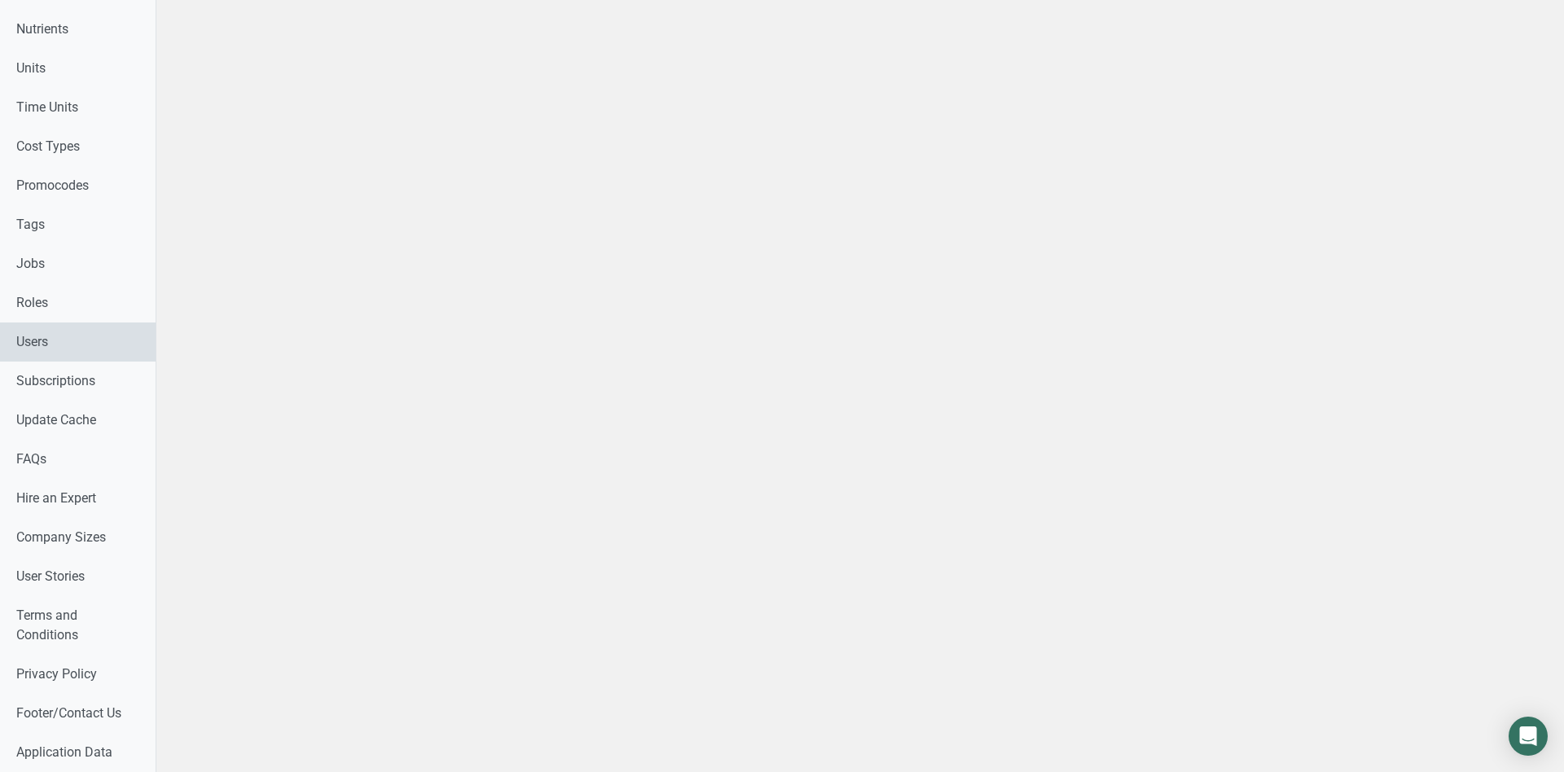
click at [83, 338] on link "Users" at bounding box center [78, 342] width 156 height 39
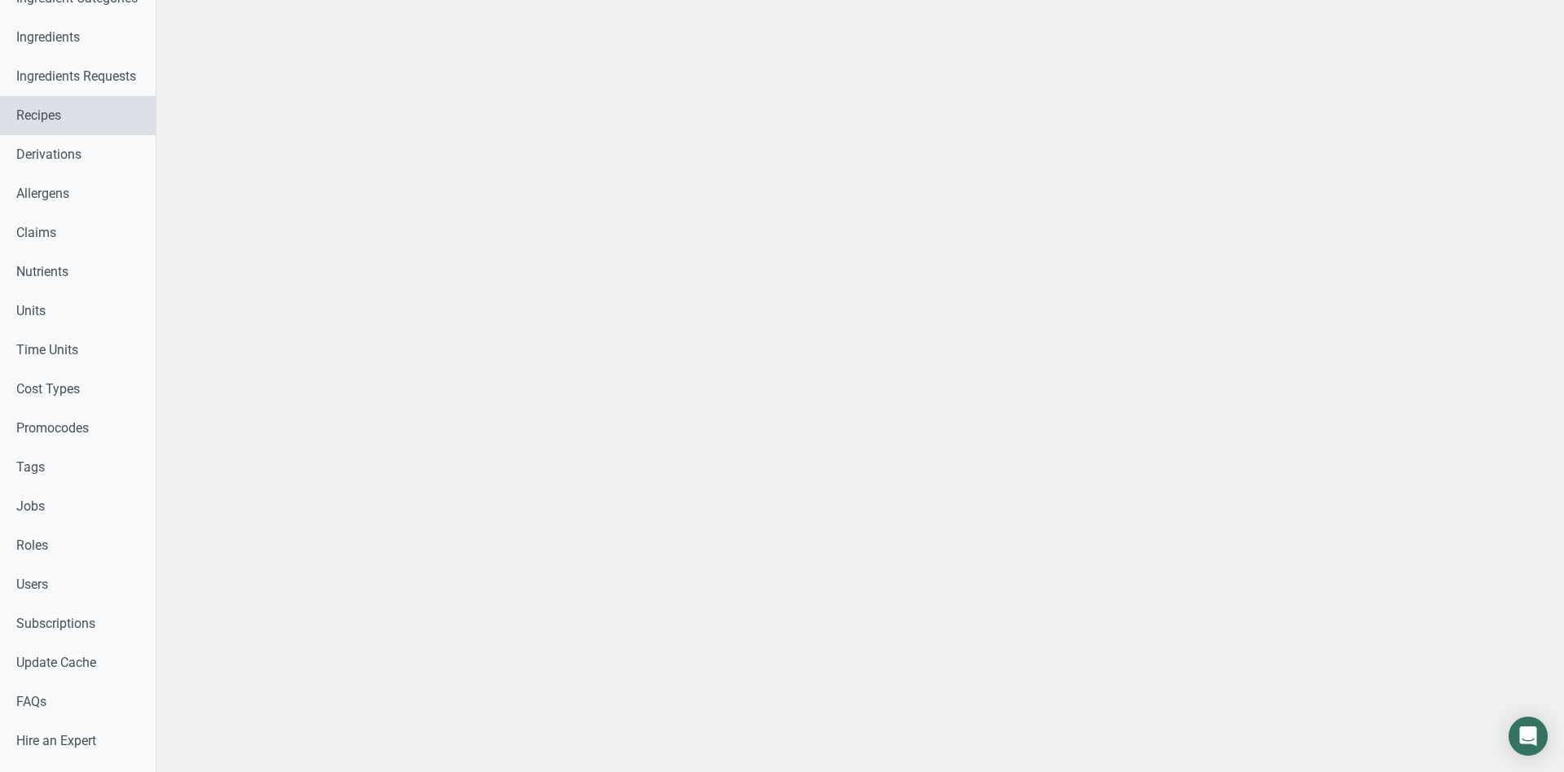
click at [49, 134] on link "Recipes" at bounding box center [78, 115] width 156 height 39
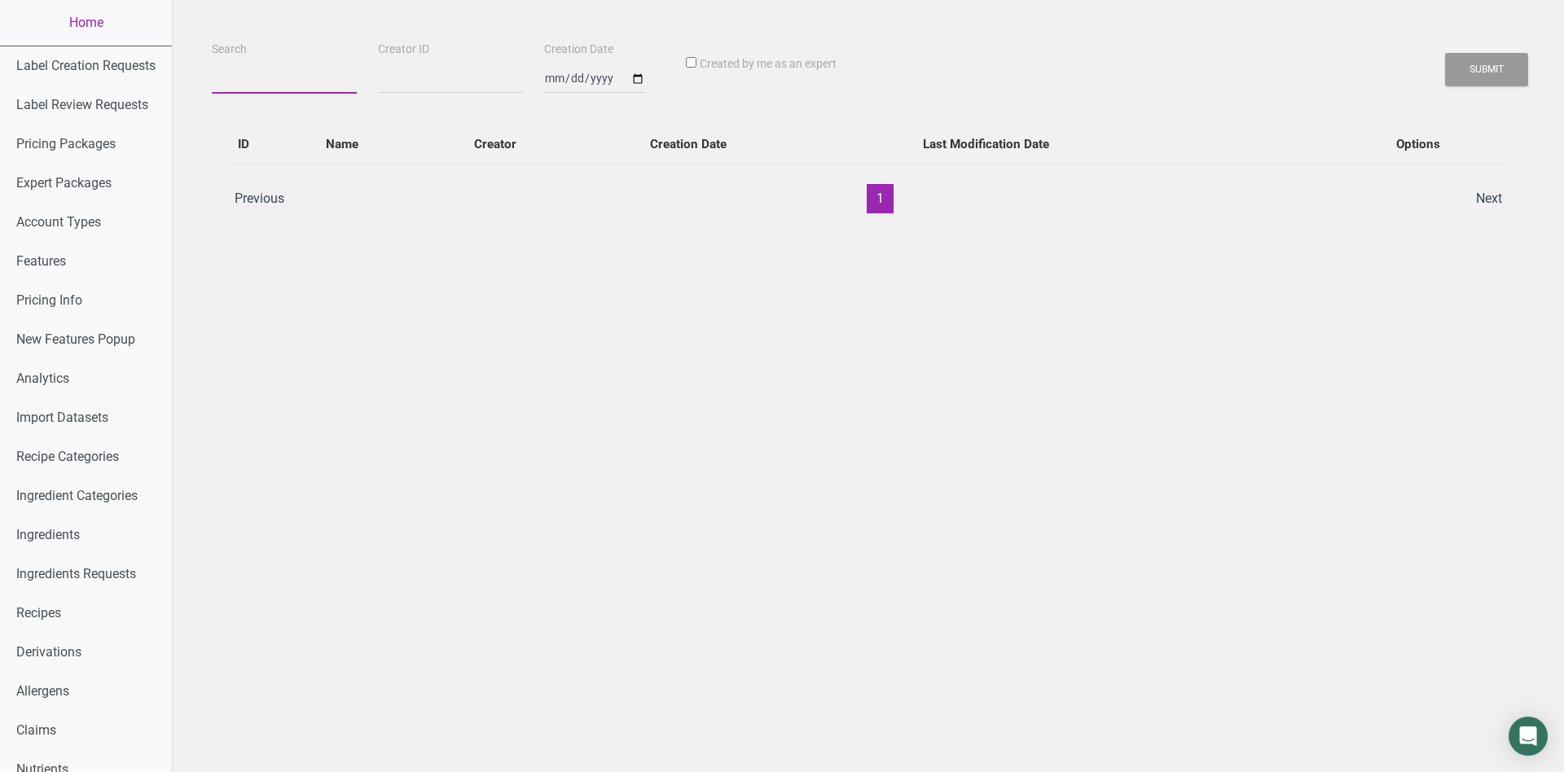
click at [262, 70] on input "Search" at bounding box center [284, 78] width 145 height 29
paste input "[PERSON_NAME]"
type input "[PERSON_NAME]"
click at [1172, 53] on button "Submit" at bounding box center [1486, 69] width 83 height 33
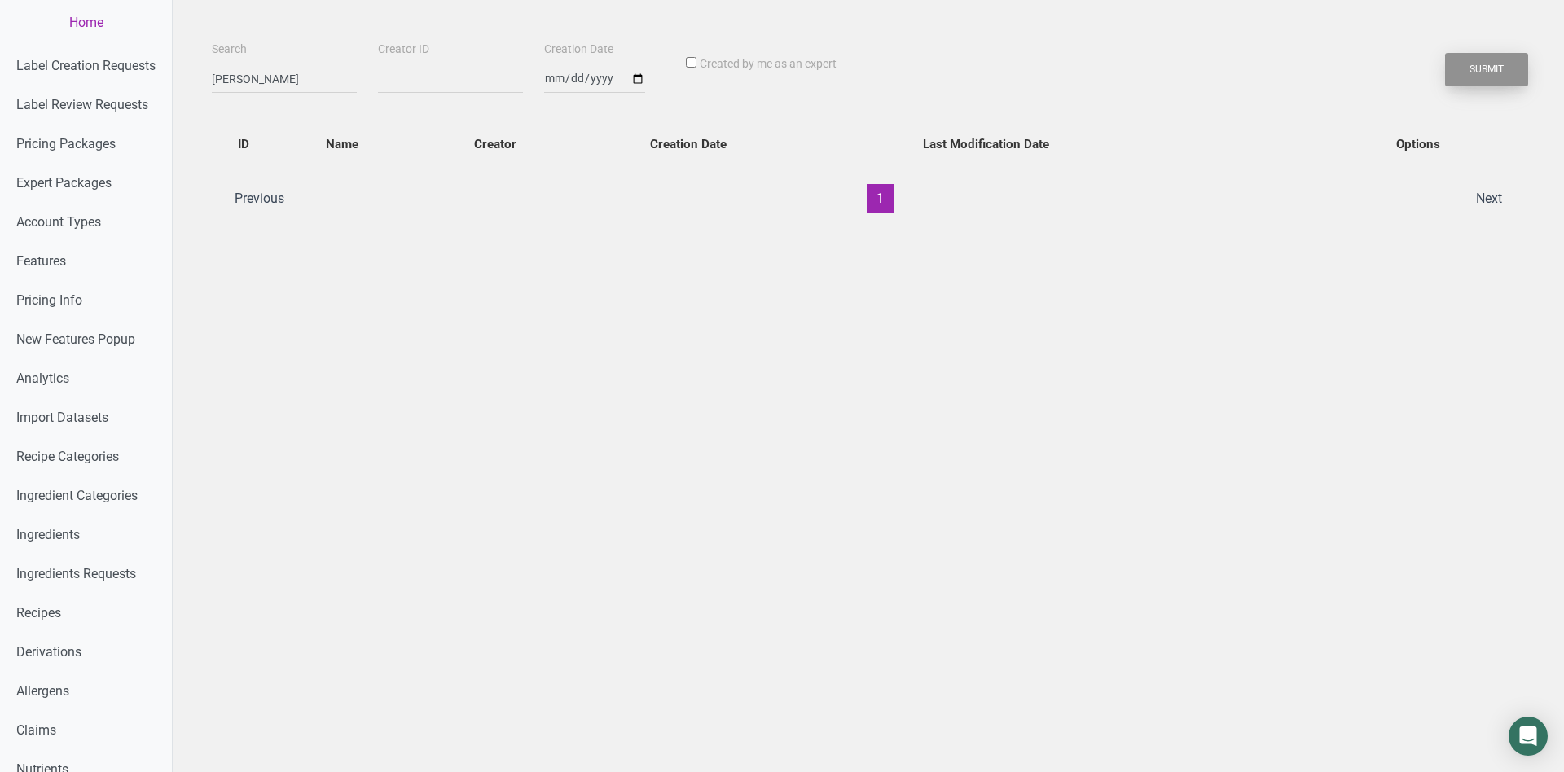
click at [1172, 69] on button "Submit" at bounding box center [1486, 69] width 83 height 33
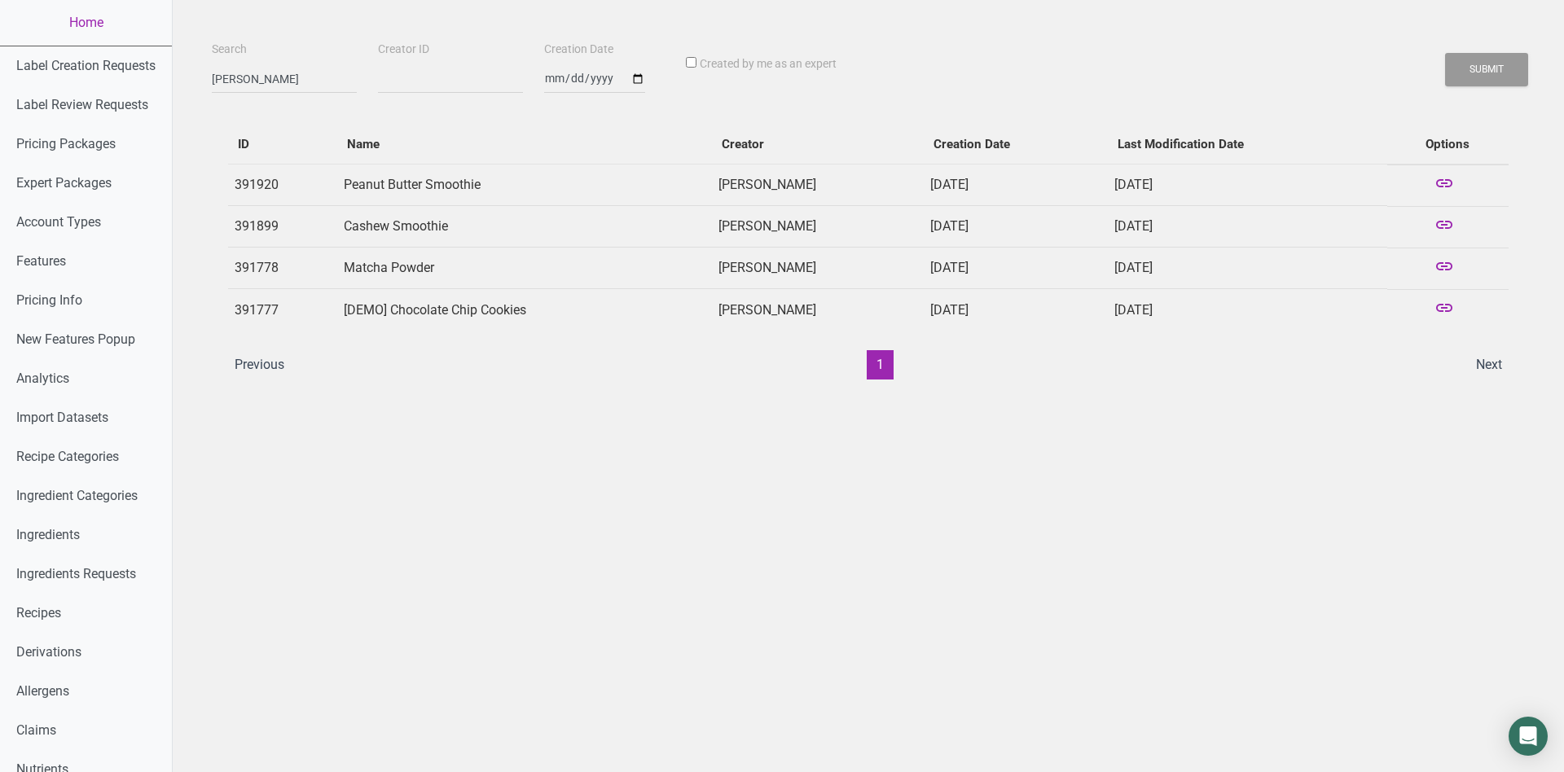
click at [1172, 184] on td at bounding box center [1447, 186] width 121 height 42
